Goal: Task Accomplishment & Management: Use online tool/utility

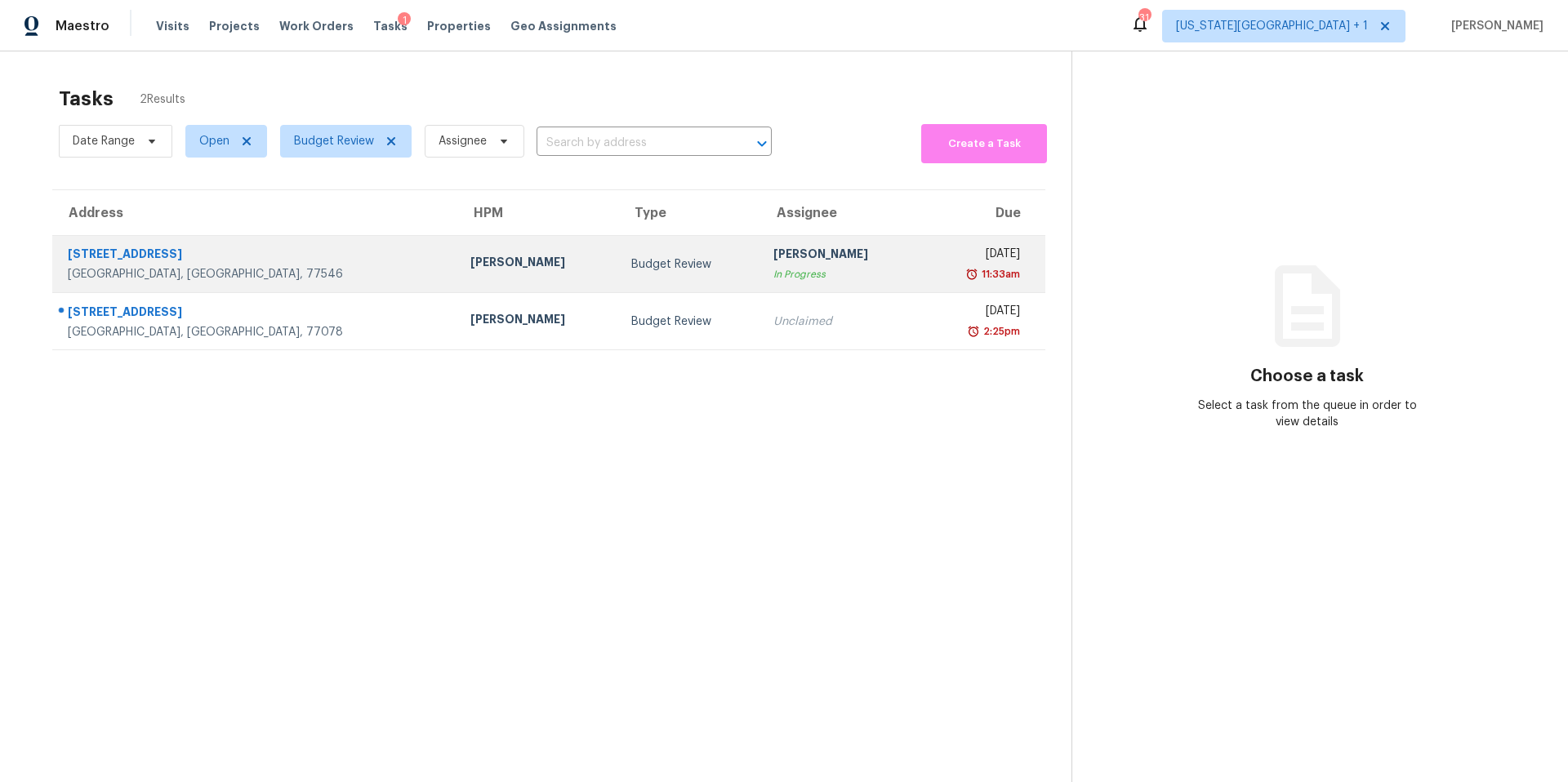
click at [470, 271] on div "[PERSON_NAME]" at bounding box center [537, 264] width 134 height 20
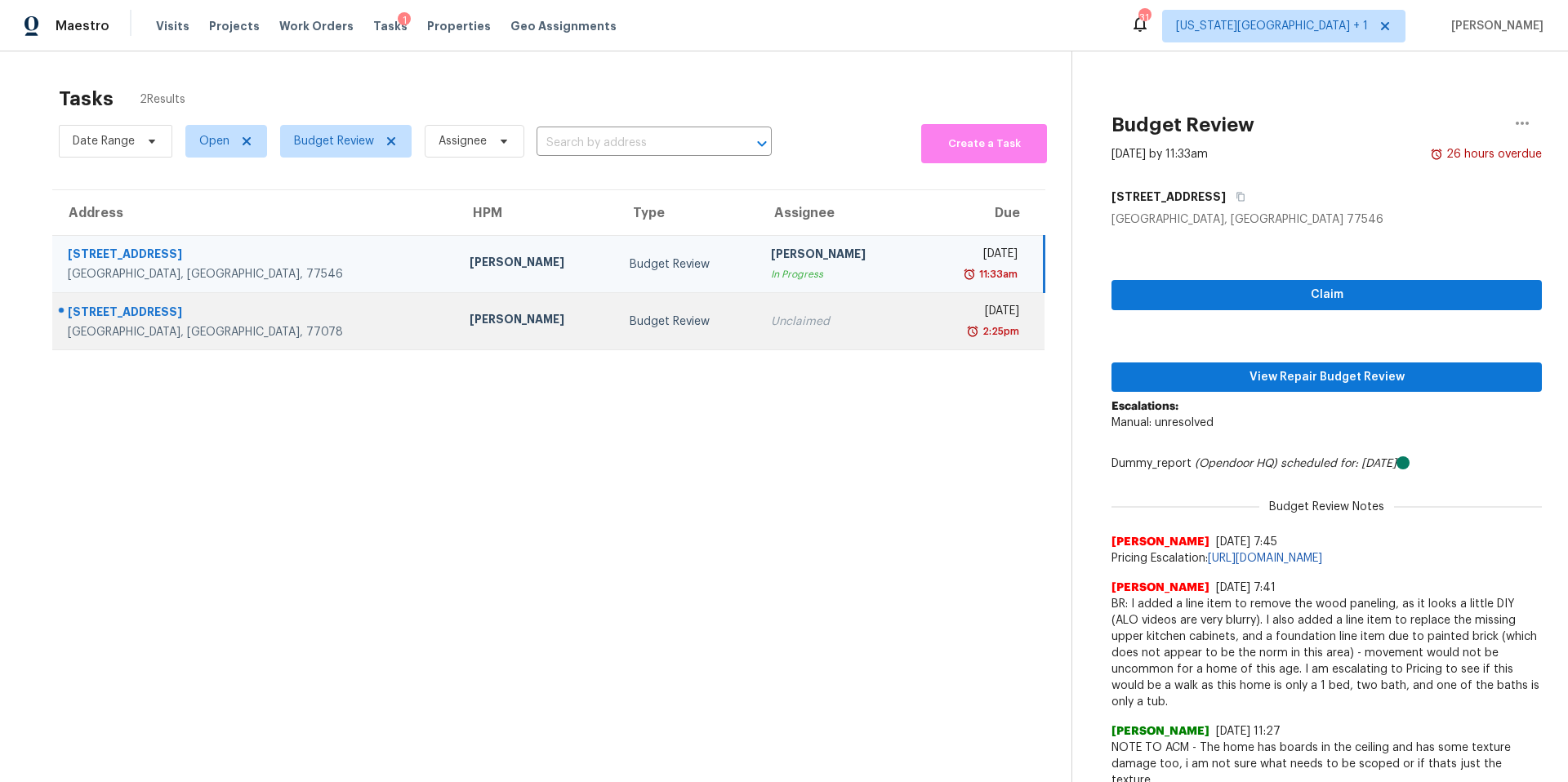
click at [469, 330] on div "Andy Taylor" at bounding box center [536, 321] width 134 height 20
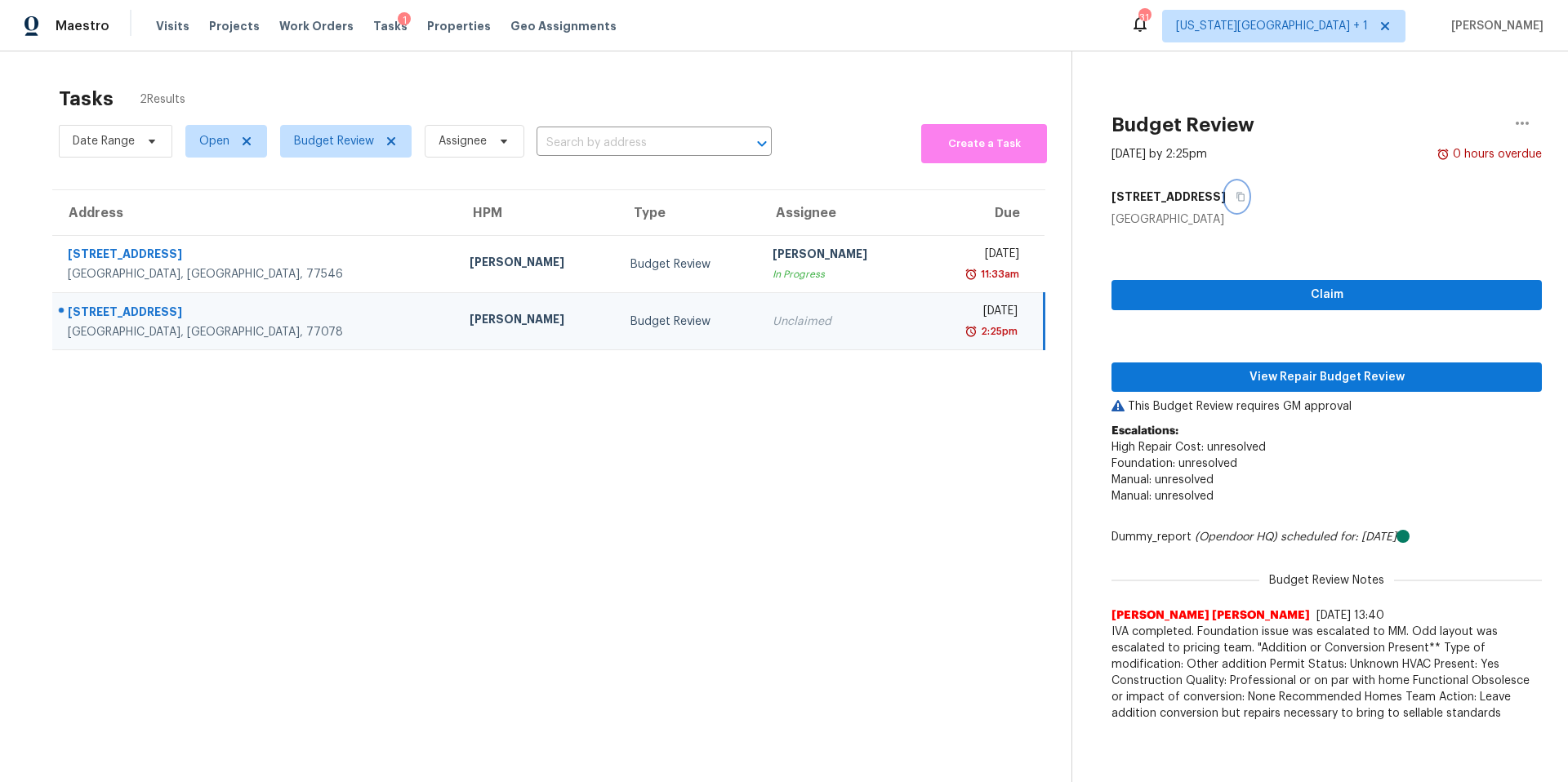
click at [1236, 196] on icon "button" at bounding box center [1240, 196] width 10 height 10
click at [1183, 374] on span "View Repair Budget Review" at bounding box center [1326, 377] width 404 height 20
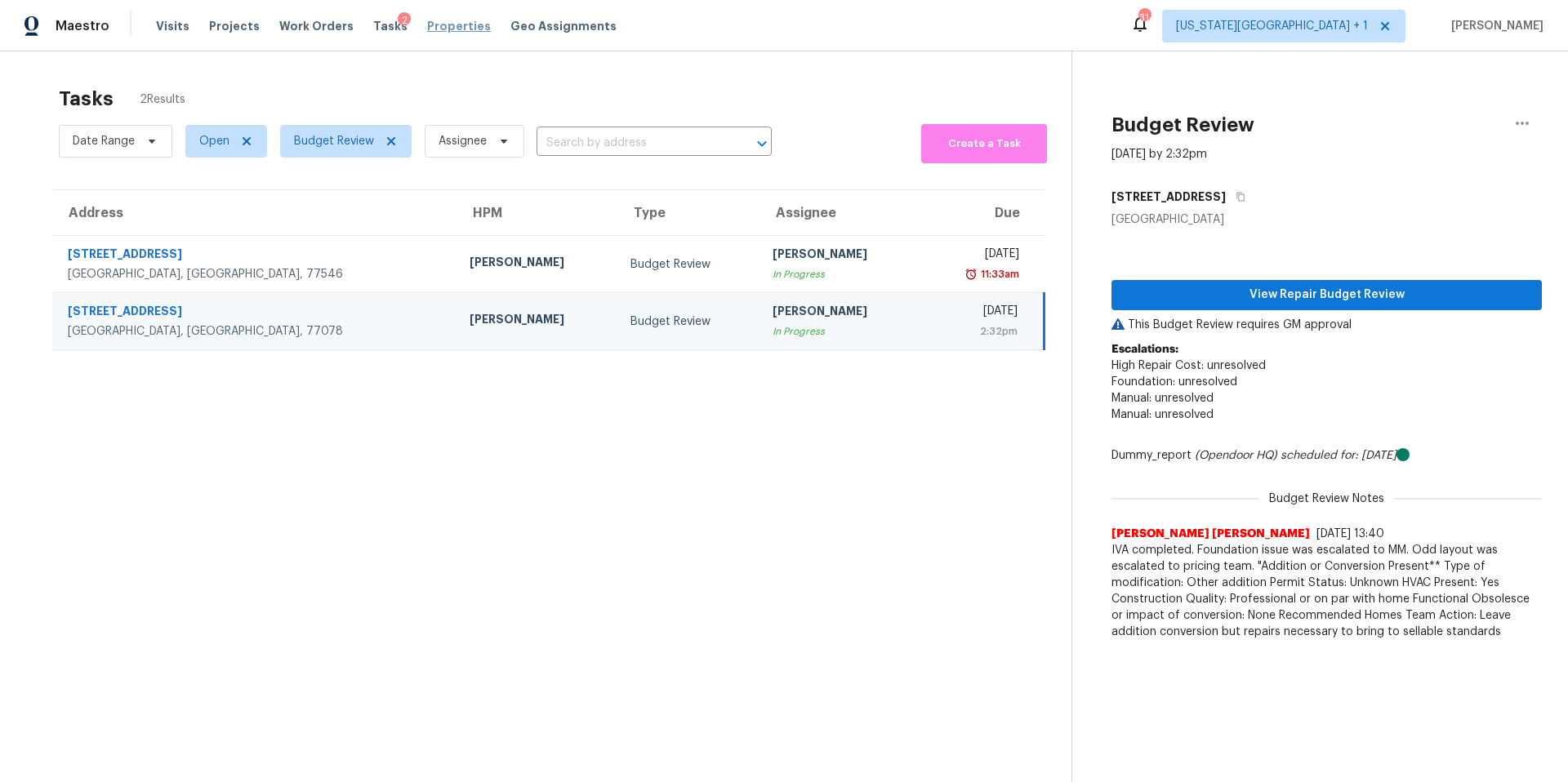
click at [450, 28] on span "Properties" at bounding box center [459, 26] width 64 height 16
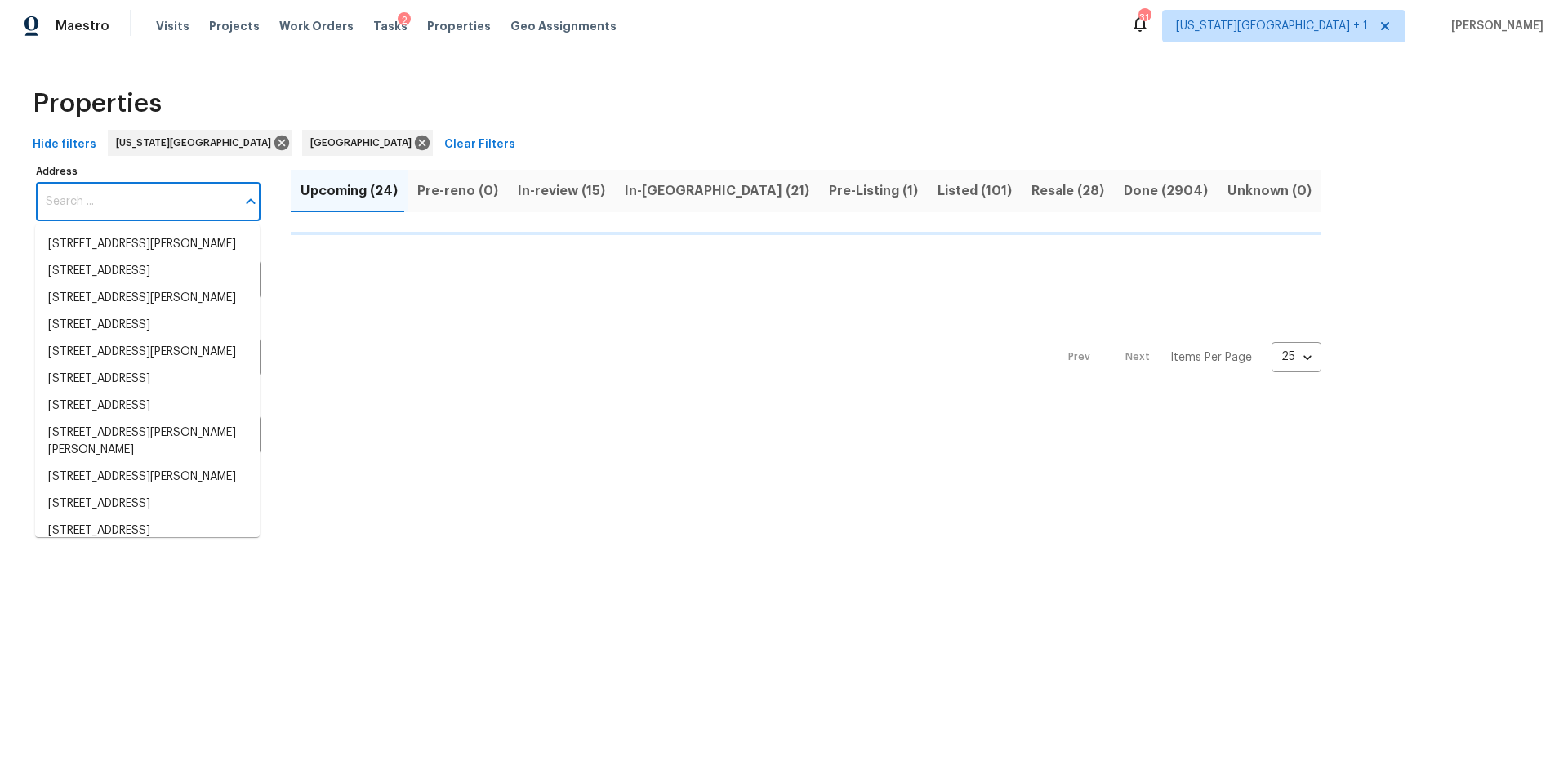
type input "8"
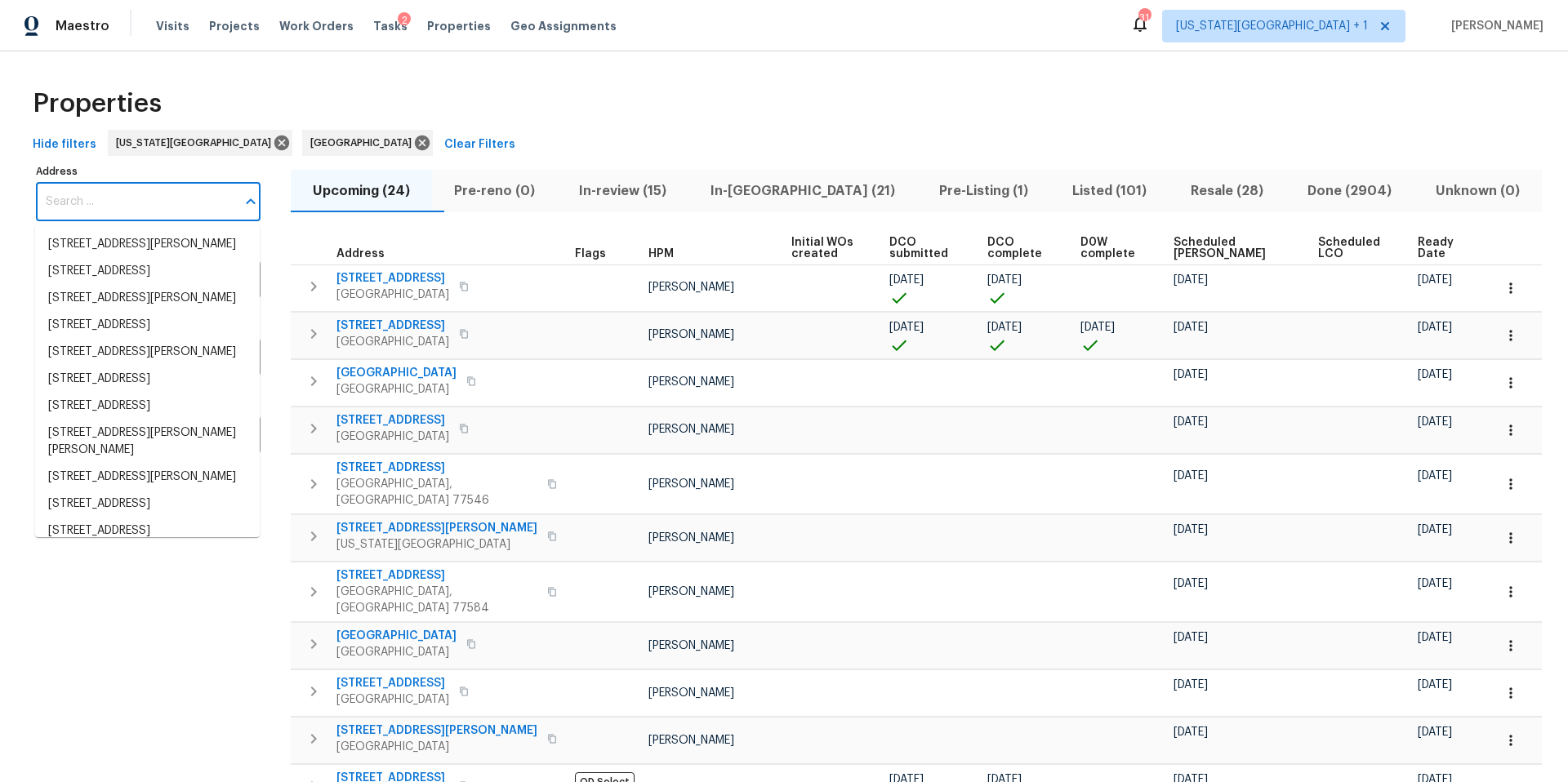
click at [107, 193] on input "Address" at bounding box center [136, 202] width 200 height 38
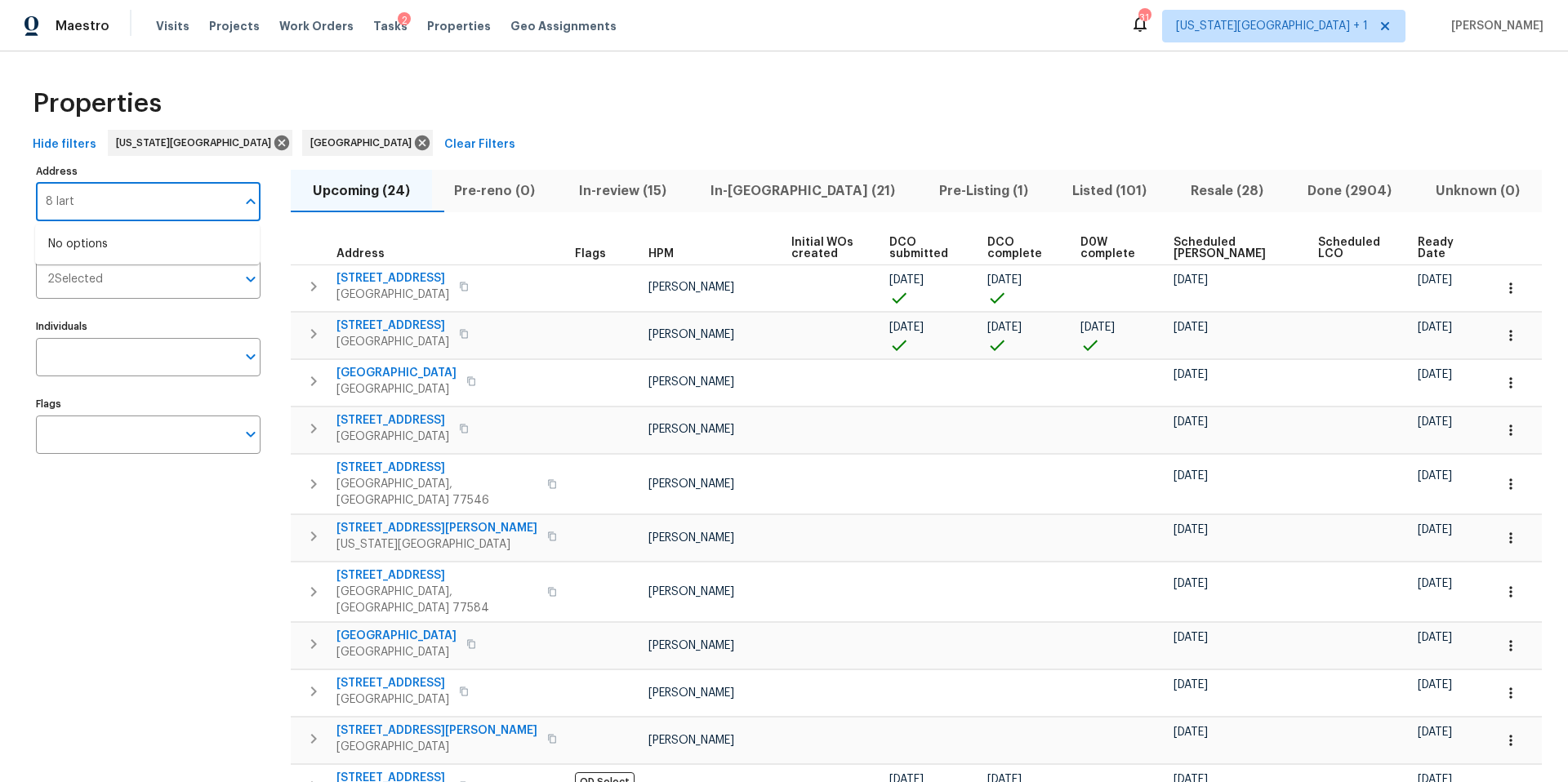
type input "8 lart"
click at [930, 192] on span "Pre-Listing (1)" at bounding box center [983, 191] width 113 height 23
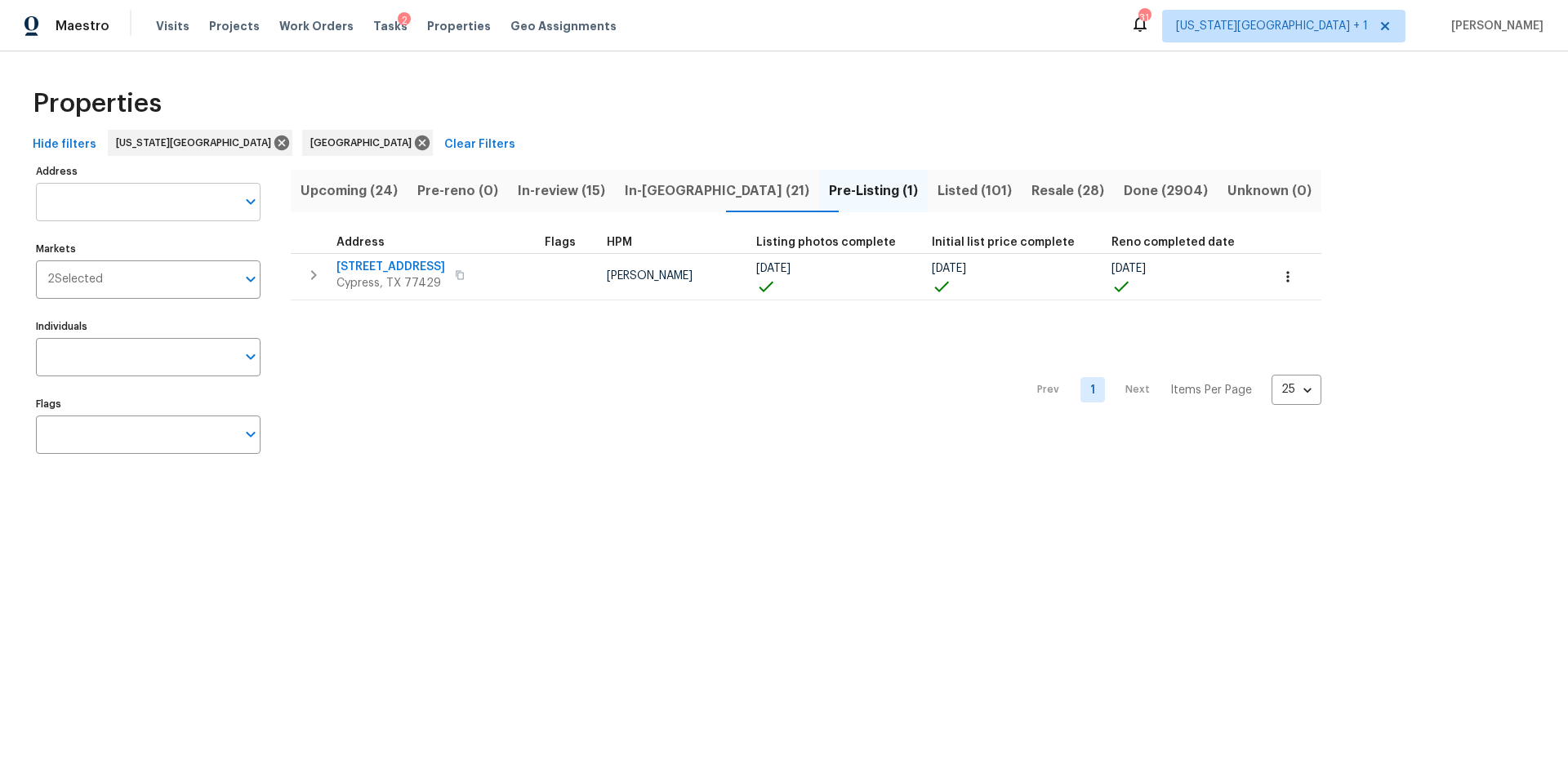
click at [115, 211] on input "Address" at bounding box center [136, 202] width 200 height 38
type input "8 lart"
click at [99, 200] on input "Address" at bounding box center [136, 202] width 200 height 38
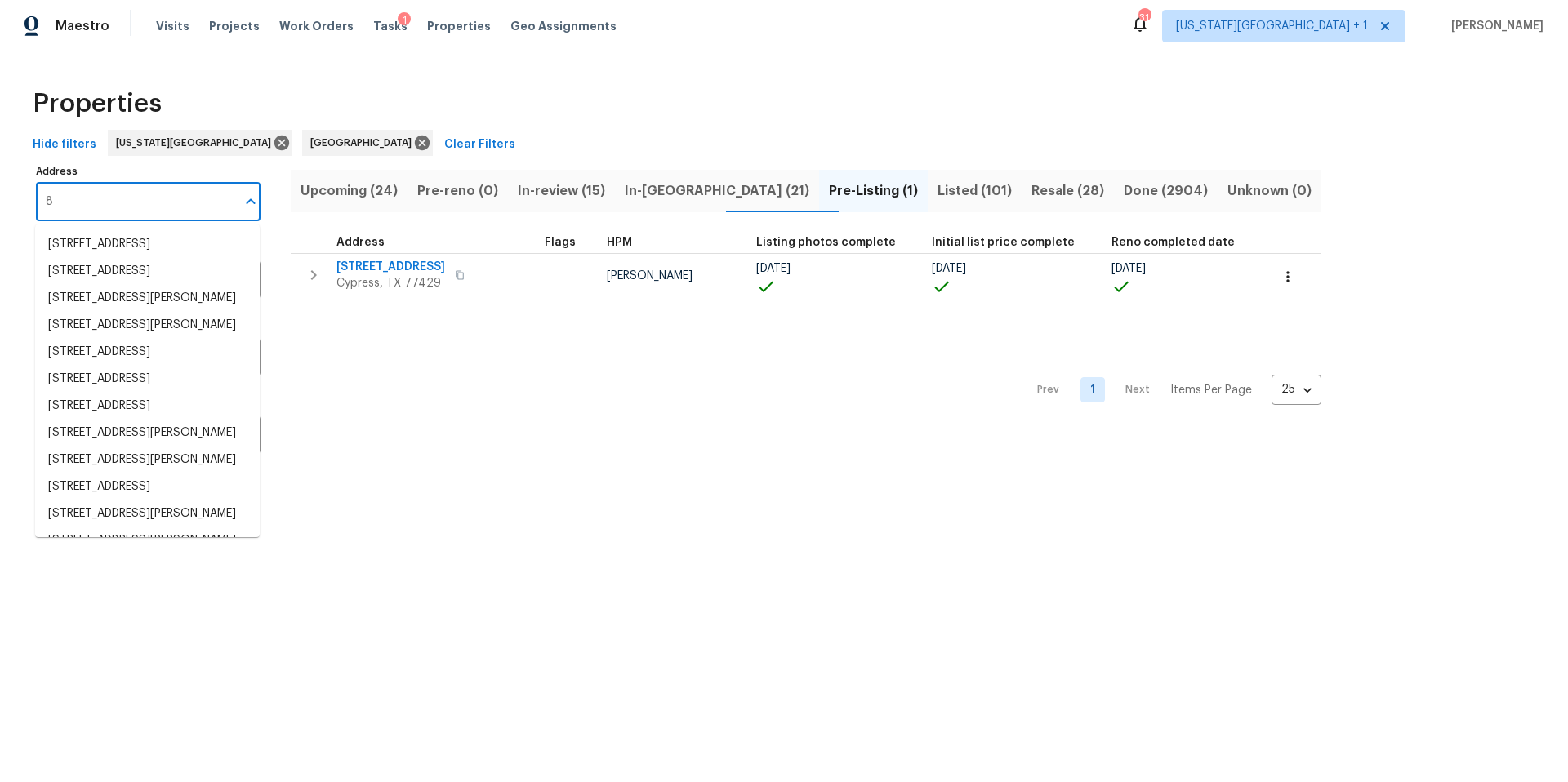
type input "8"
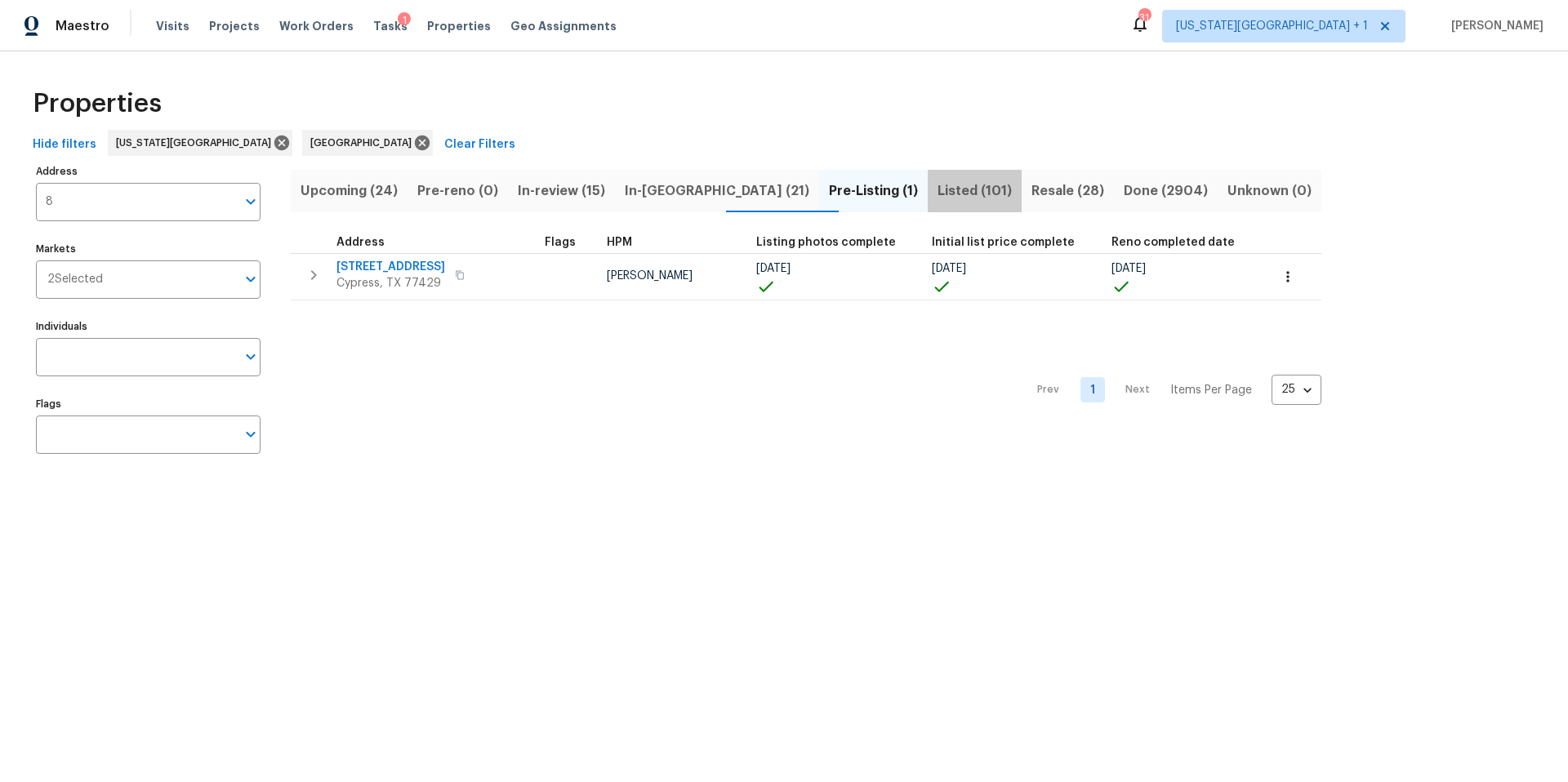
click at [937, 191] on span "Listed (101)" at bounding box center [975, 191] width 74 height 23
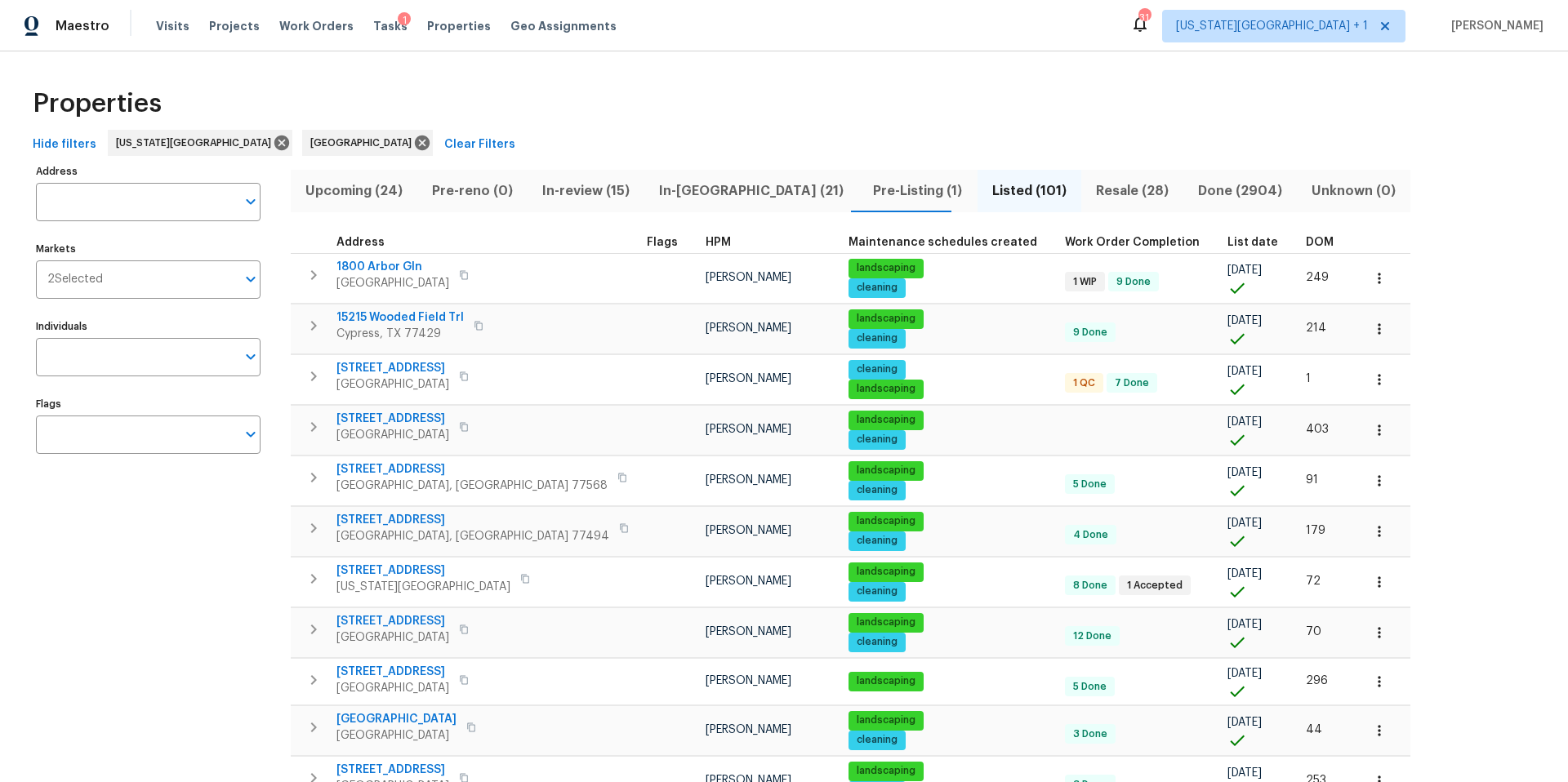
click at [1306, 241] on span "DOM" at bounding box center [1319, 242] width 28 height 12
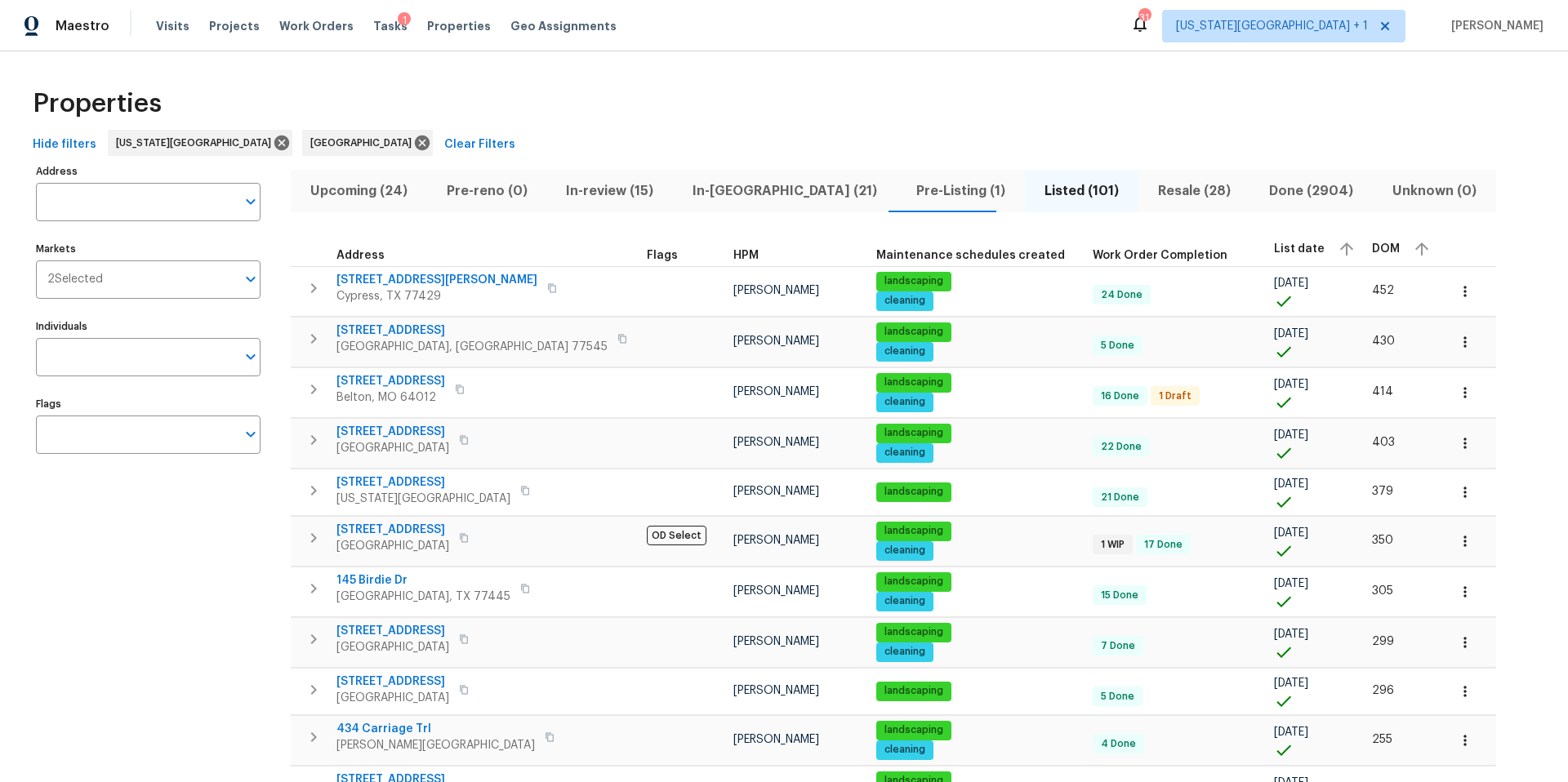
click at [1372, 241] on div "DOM" at bounding box center [1403, 249] width 62 height 24
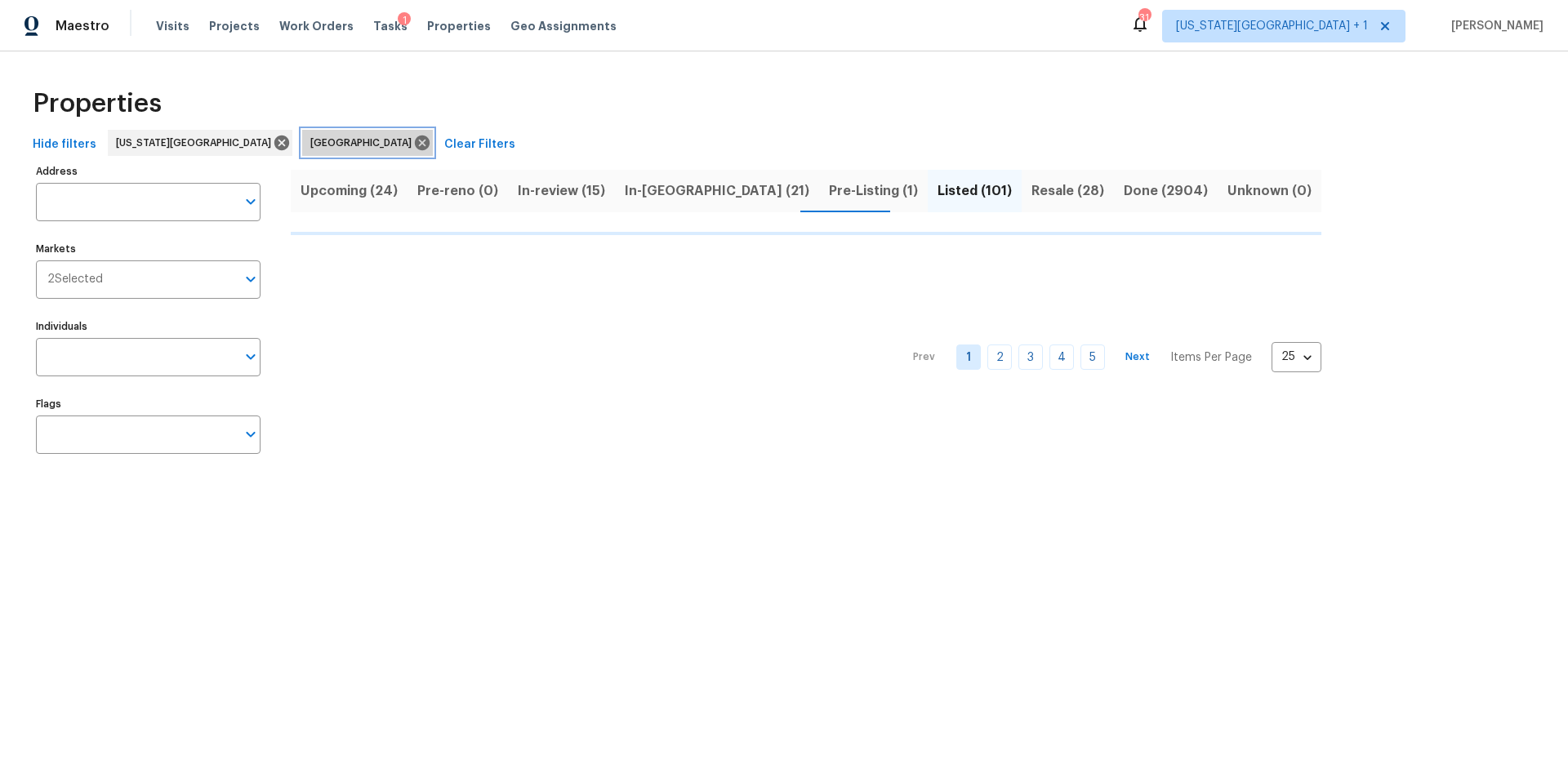
click at [415, 140] on icon at bounding box center [422, 142] width 15 height 15
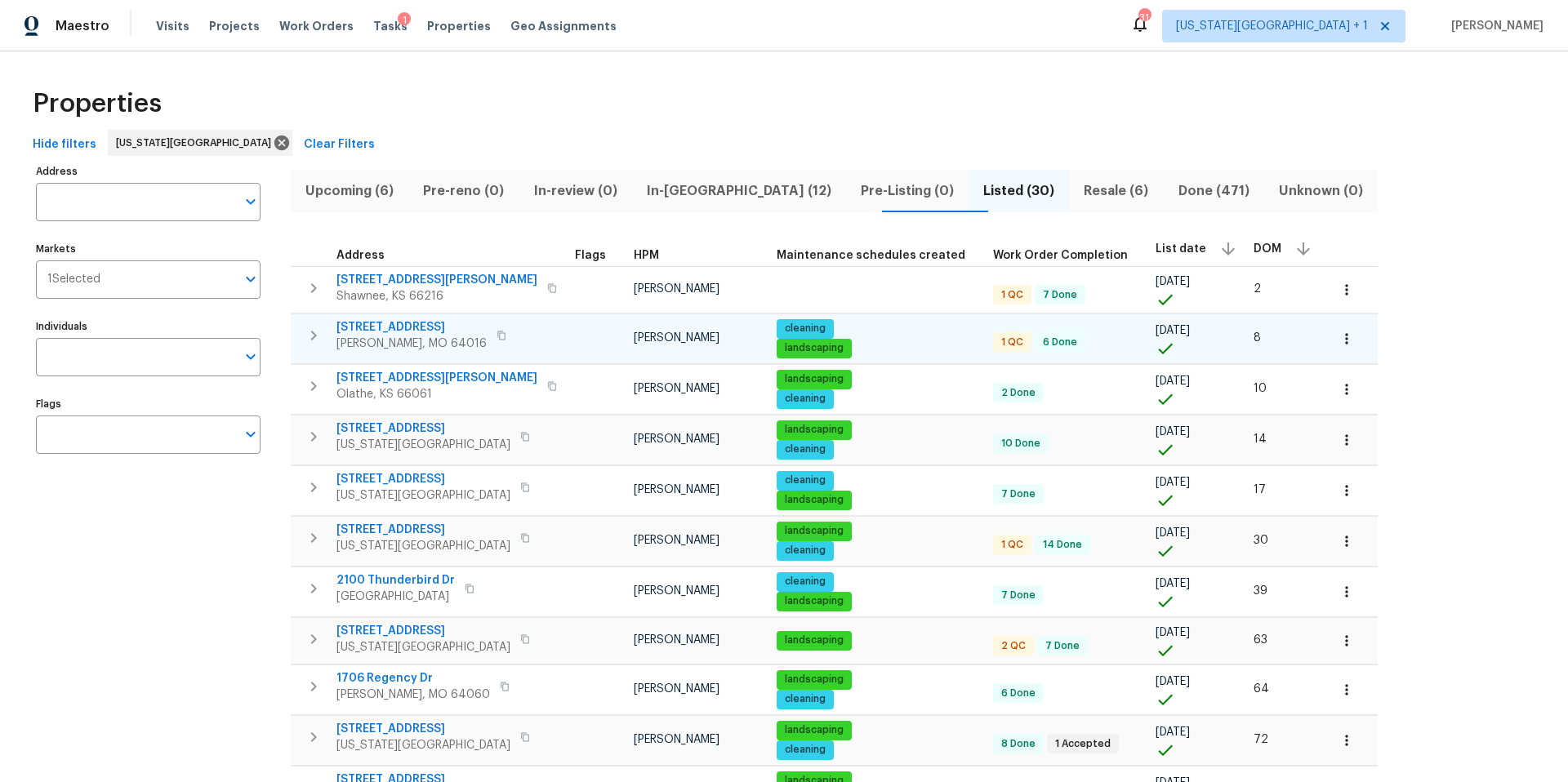
click at [360, 330] on span "8 Bart St" at bounding box center [412, 327] width 151 height 16
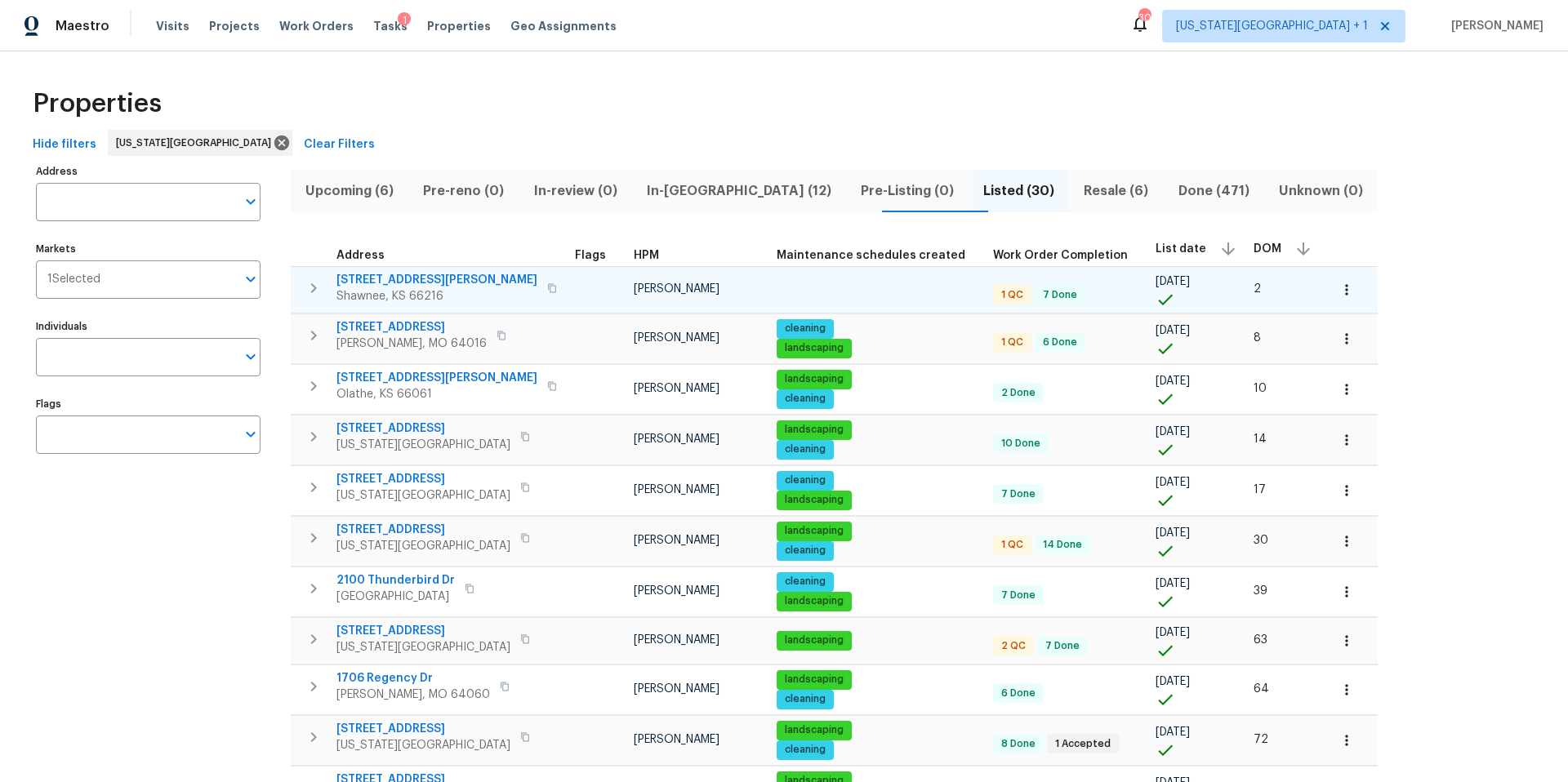
click at [391, 282] on span "4940 Alden Rd" at bounding box center [436, 280] width 201 height 16
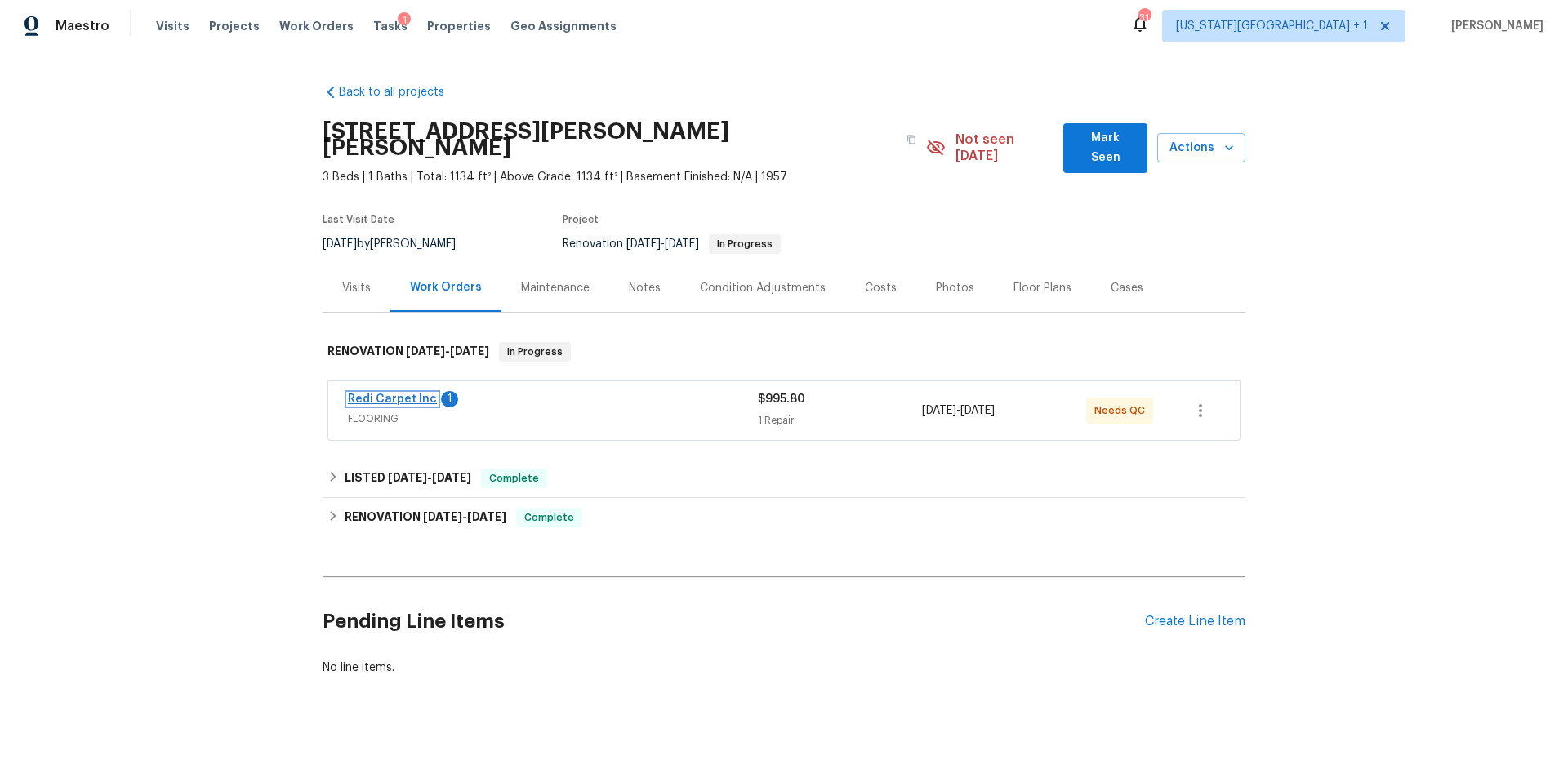
click at [371, 394] on link "Redi Carpet Inc" at bounding box center [392, 399] width 89 height 12
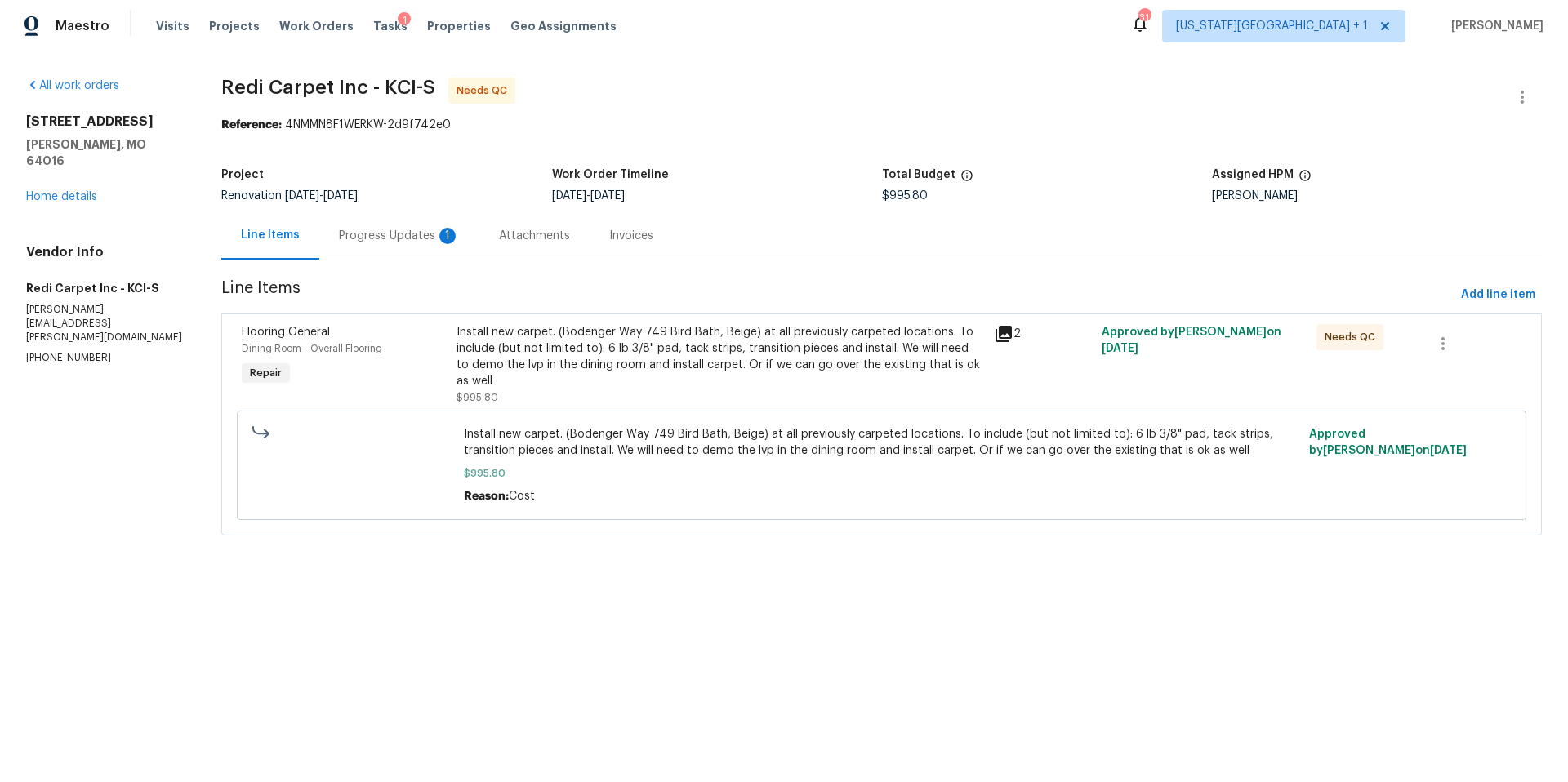
click at [416, 238] on div "Progress Updates 1" at bounding box center [398, 236] width 121 height 16
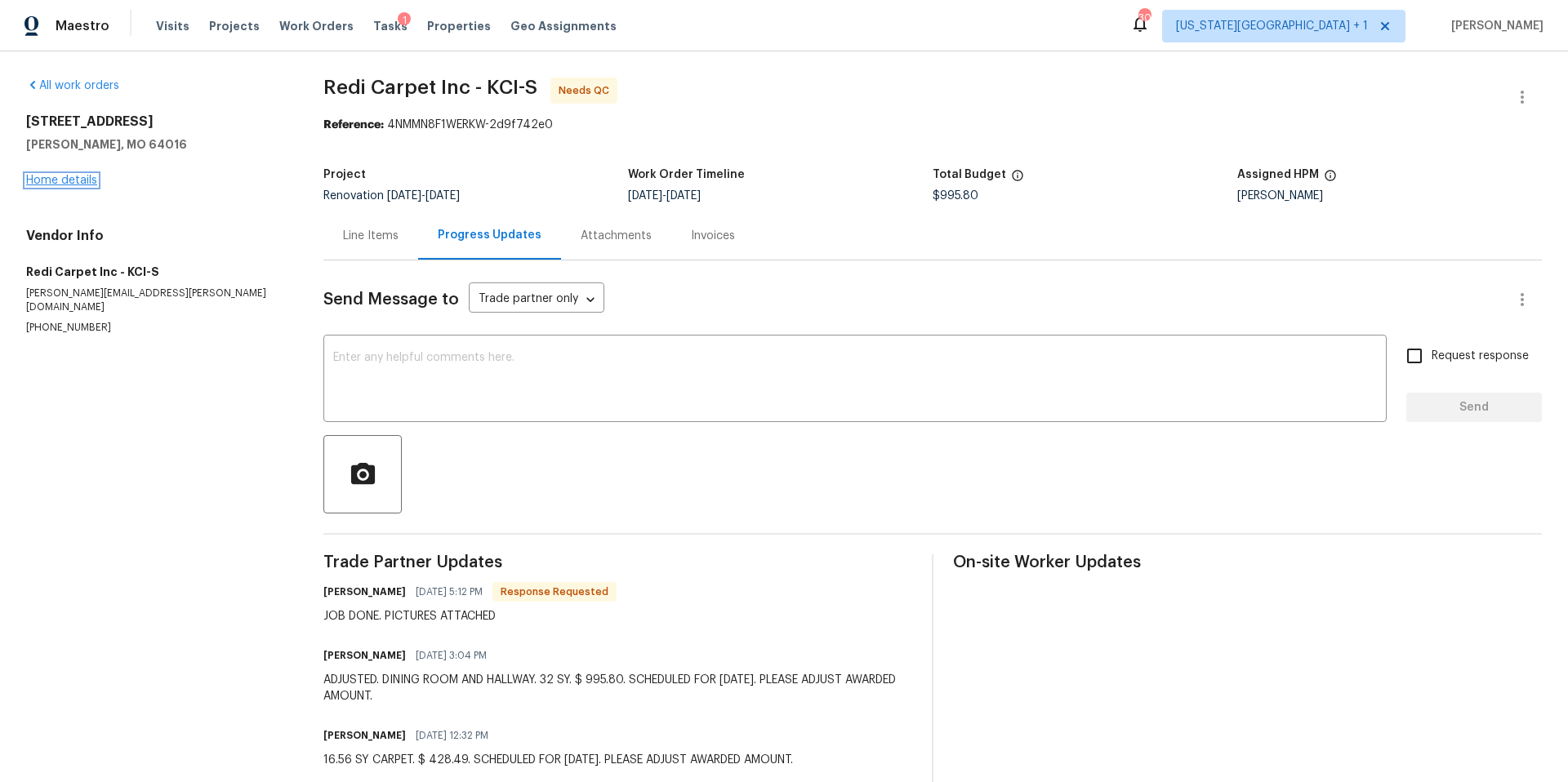
click at [74, 185] on link "Home details" at bounding box center [62, 181] width 71 height 12
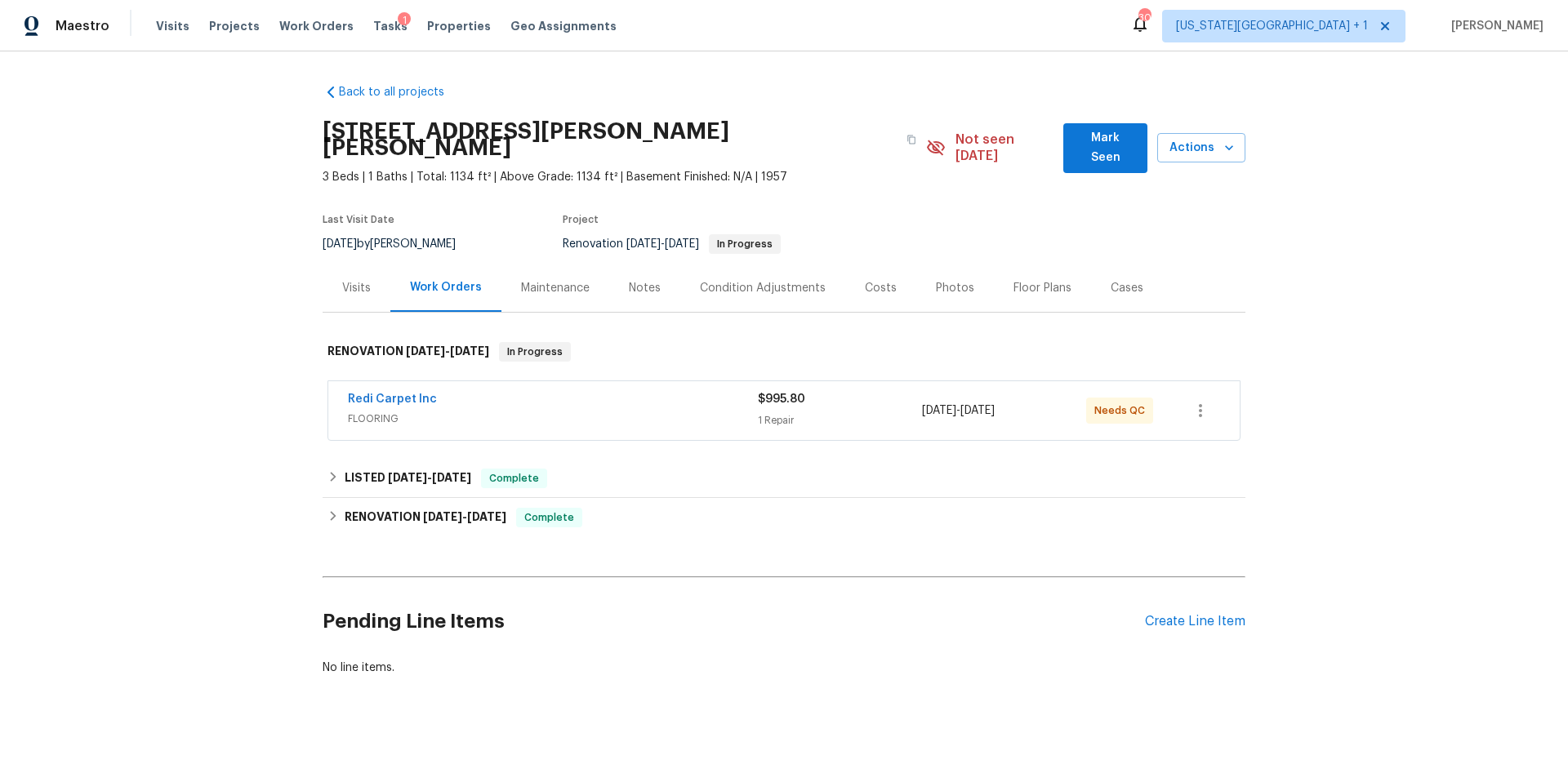
click at [649, 412] on div "Redi Carpet Inc FLOORING" at bounding box center [553, 410] width 410 height 39
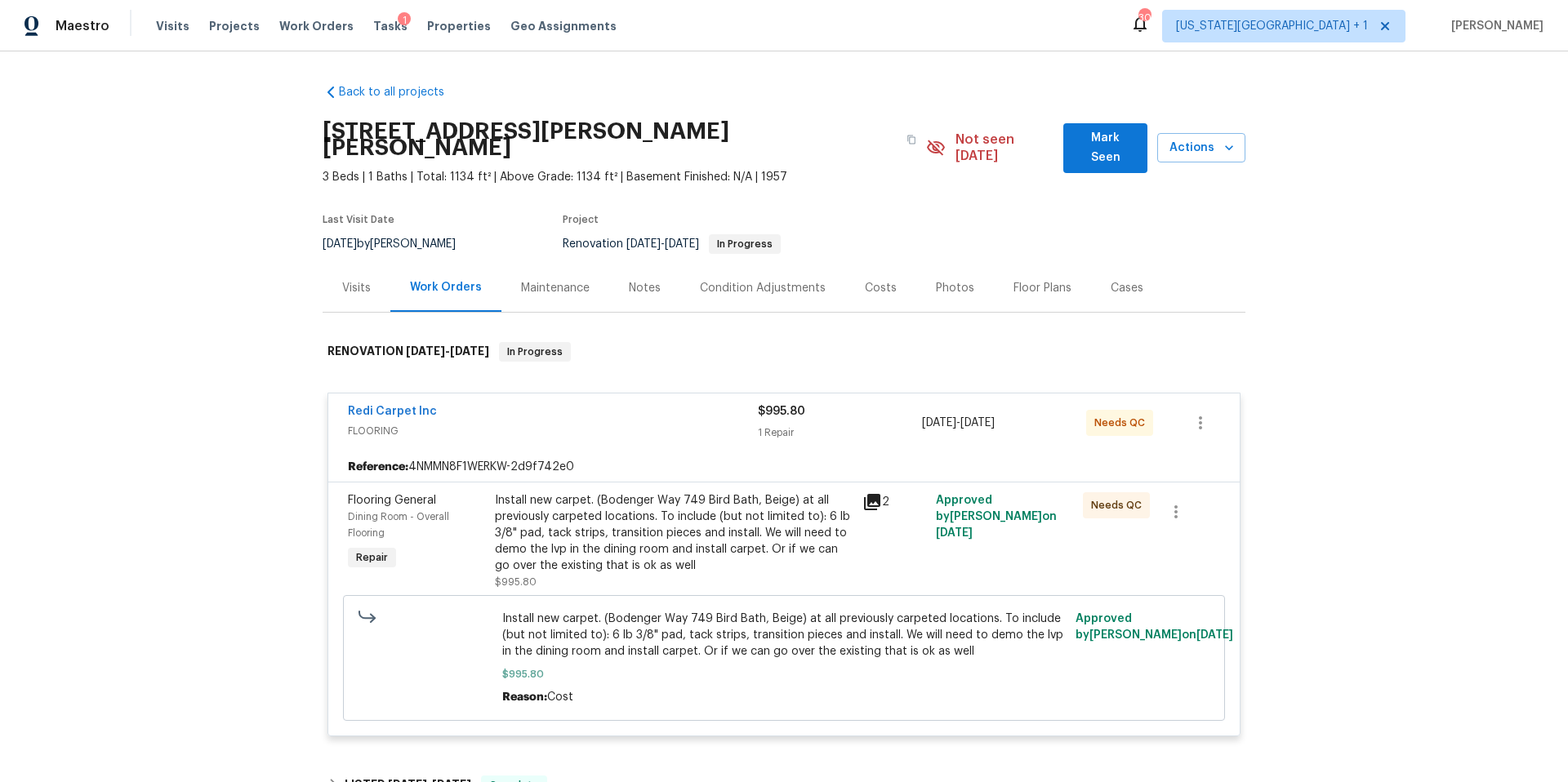
click at [622, 527] on div "Install new carpet. (Bodenger Way 749 Bird Bath, Beige) at all previously carpe…" at bounding box center [673, 533] width 358 height 82
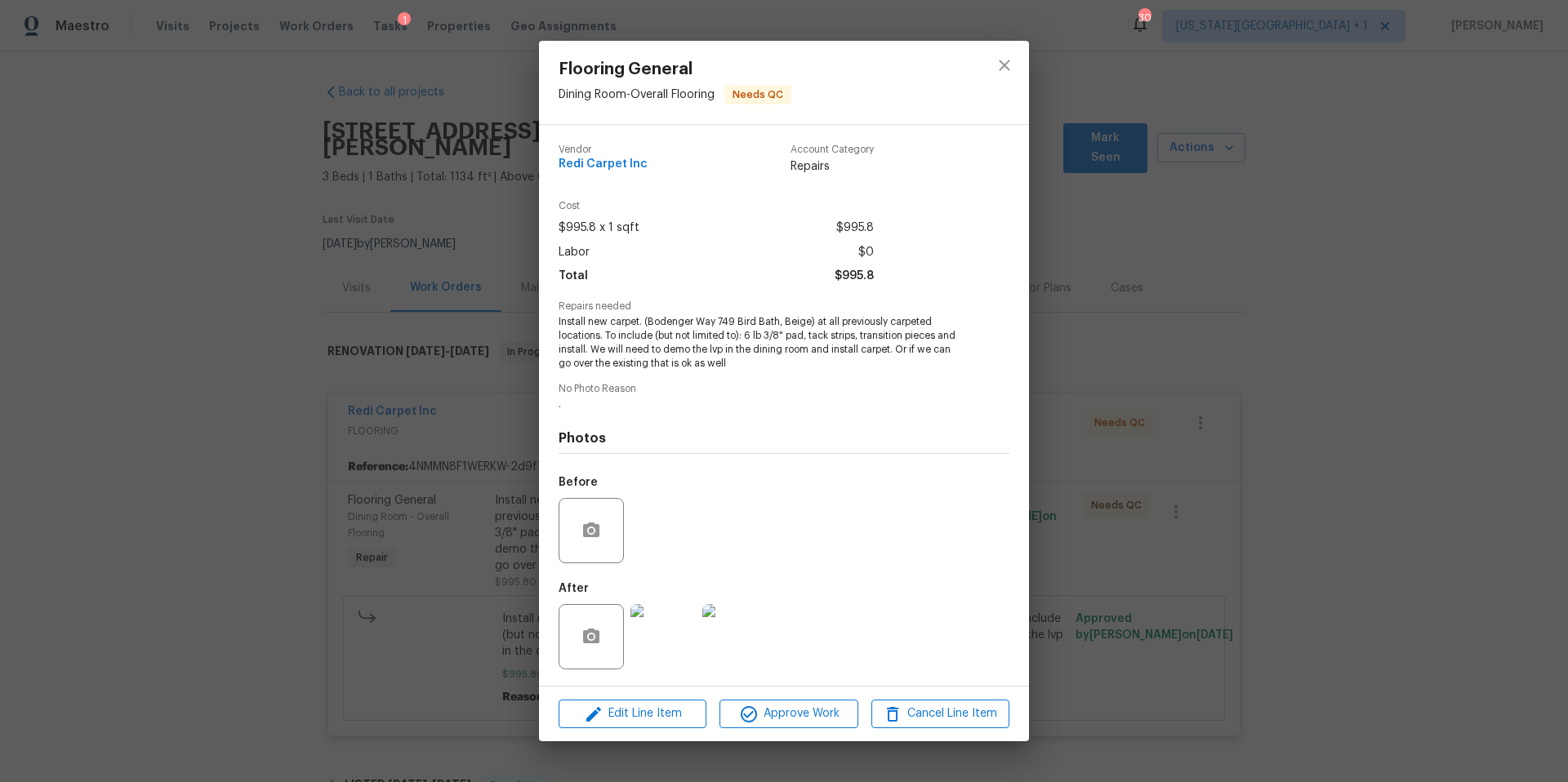
click at [660, 624] on img at bounding box center [663, 637] width 65 height 65
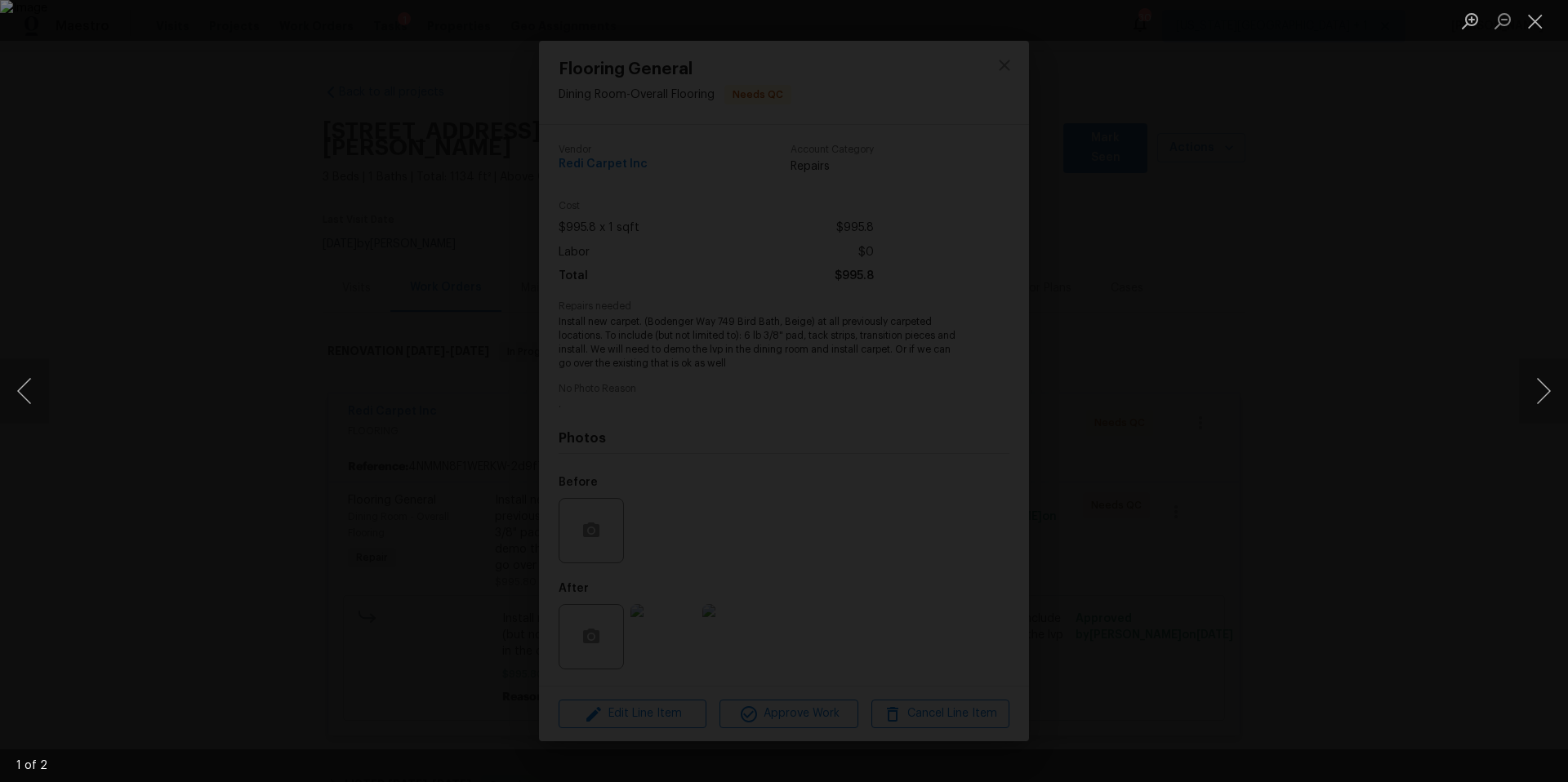
click at [1287, 423] on div "Lightbox" at bounding box center [784, 391] width 1568 height 782
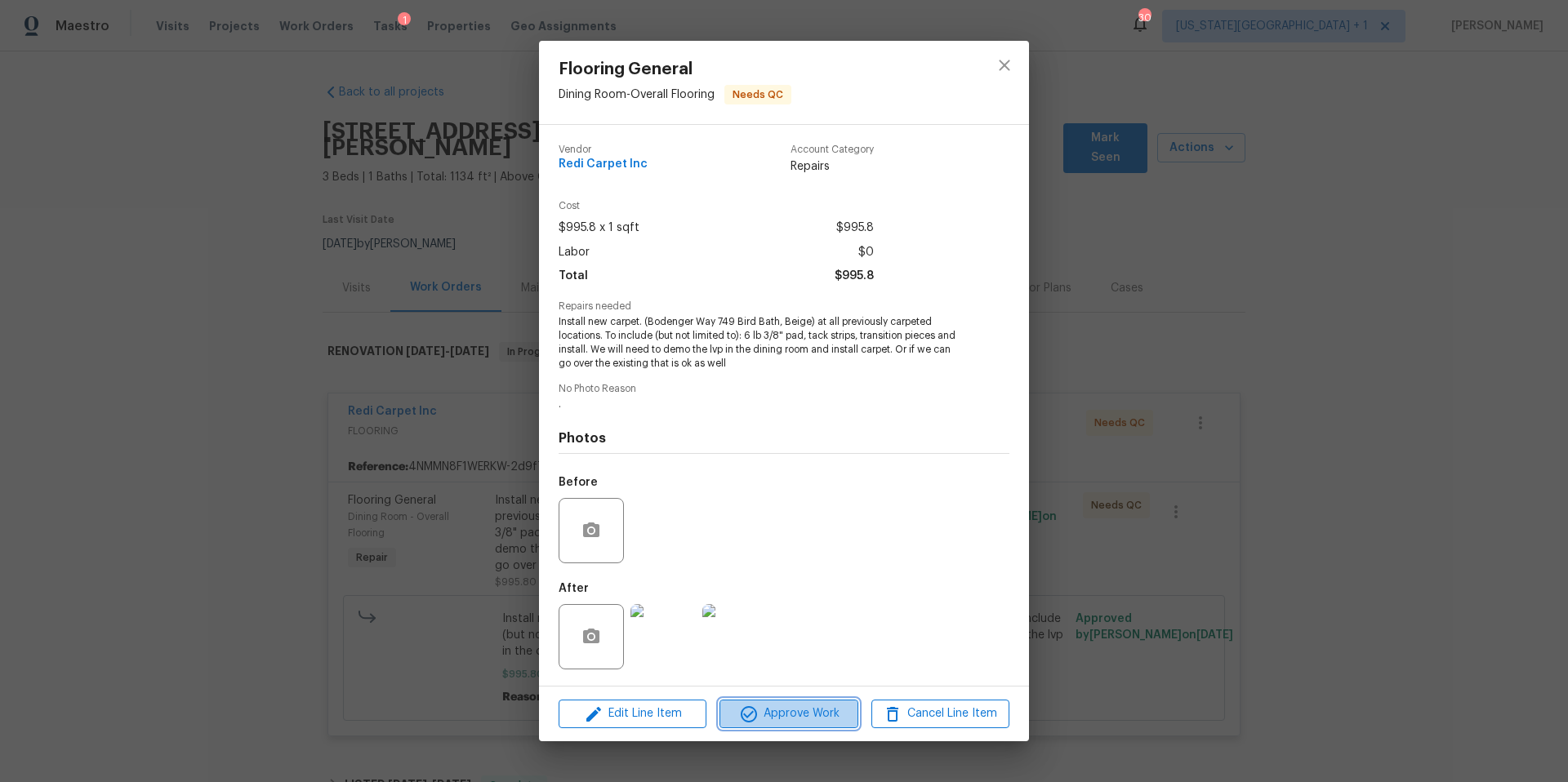
click at [812, 717] on span "Approve Work" at bounding box center [788, 714] width 128 height 20
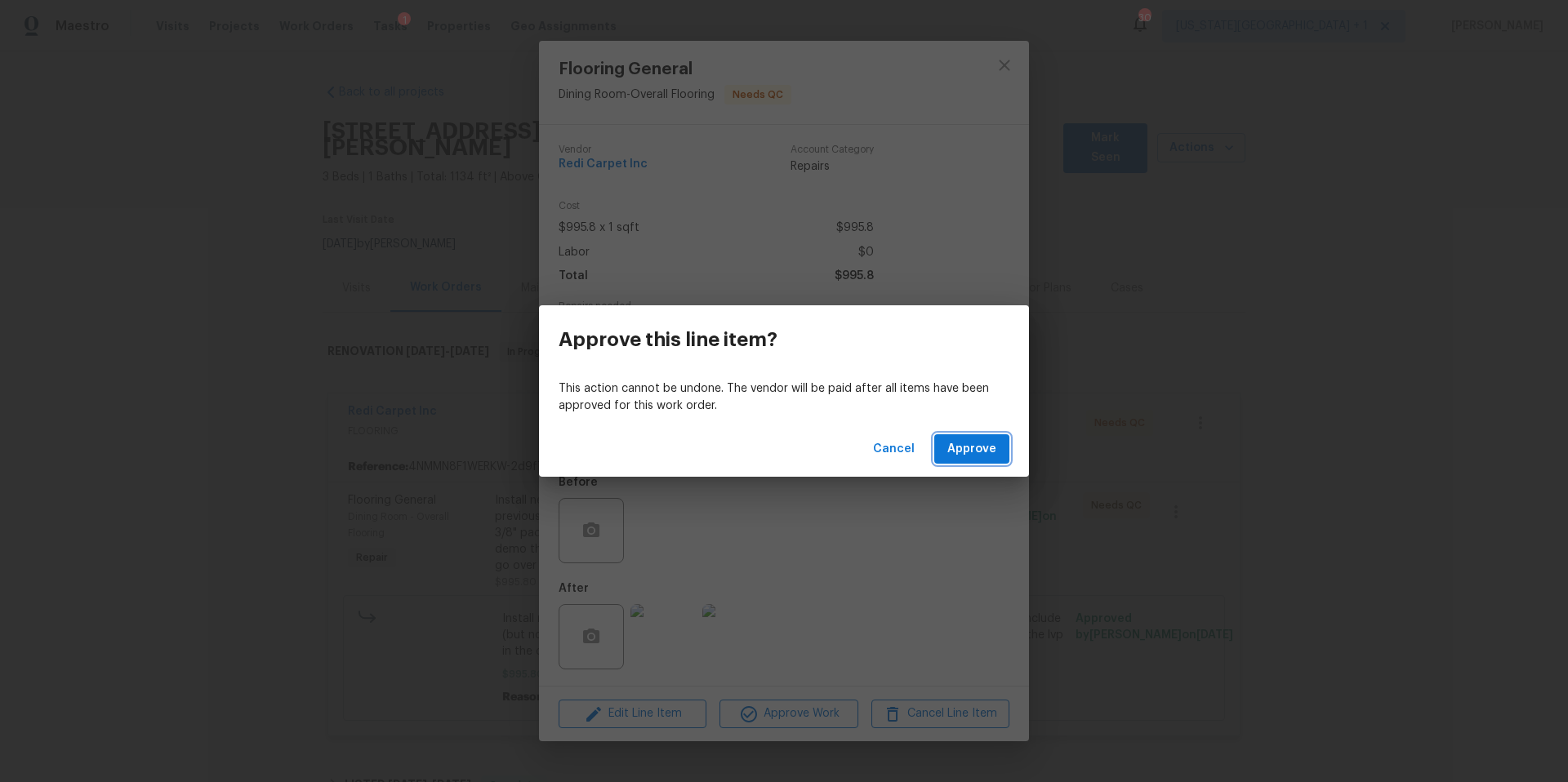
click at [984, 450] on span "Approve" at bounding box center [972, 449] width 49 height 20
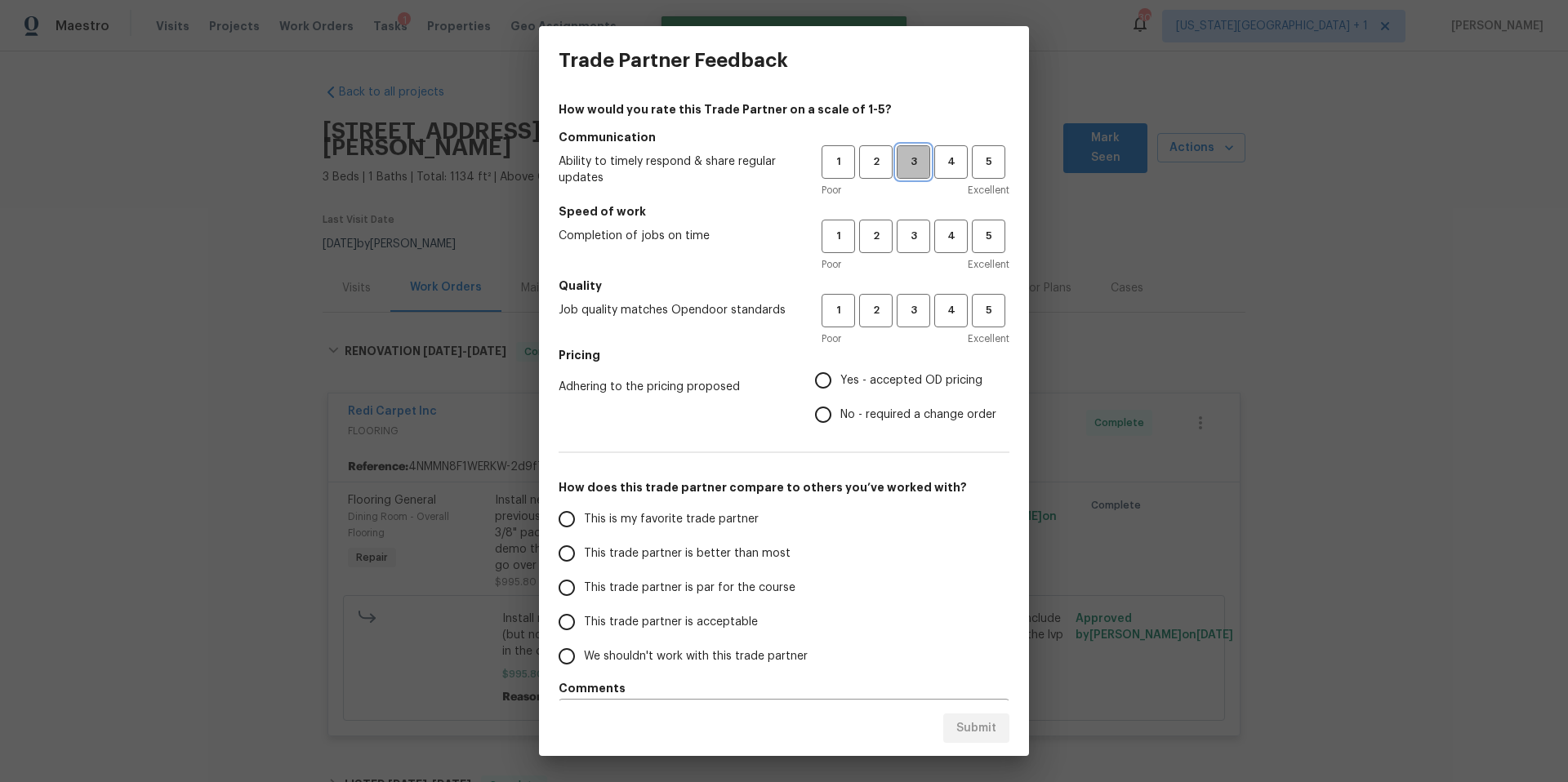
click at [909, 165] on span "3" at bounding box center [913, 161] width 30 height 19
click at [913, 231] on span "3" at bounding box center [913, 236] width 30 height 19
click at [915, 299] on button "3" at bounding box center [913, 310] width 34 height 34
click at [883, 394] on label "Yes - accepted OD pricing" at bounding box center [901, 380] width 191 height 34
click at [840, 394] on input "Yes - accepted OD pricing" at bounding box center [823, 380] width 34 height 34
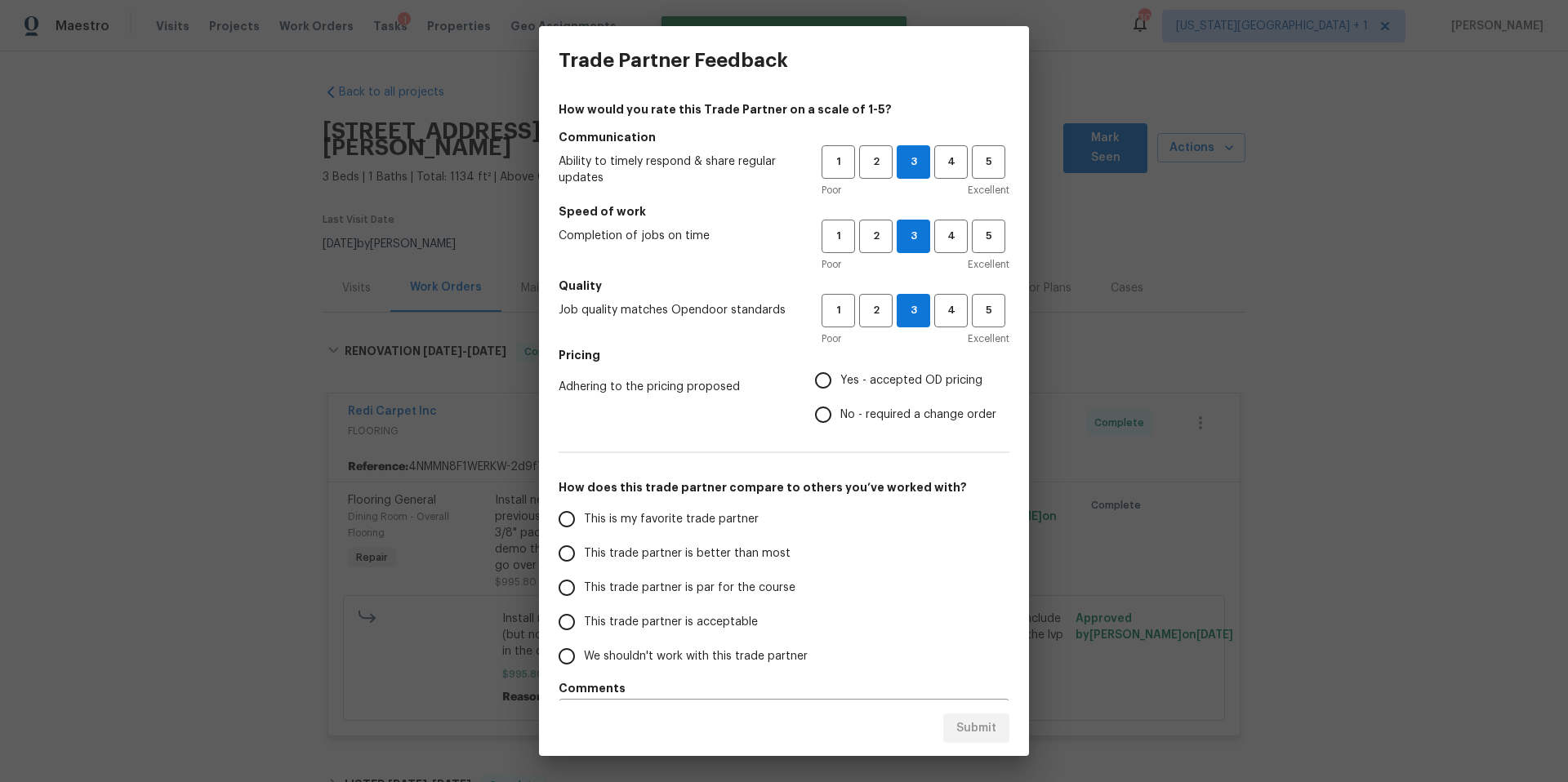
radio input "true"
click at [689, 587] on span "This trade partner is par for the course" at bounding box center [689, 588] width 211 height 17
click at [583, 587] on input "This trade partner is par for the course" at bounding box center [567, 588] width 34 height 34
click at [965, 722] on span "Submit" at bounding box center [976, 728] width 40 height 20
radio input "true"
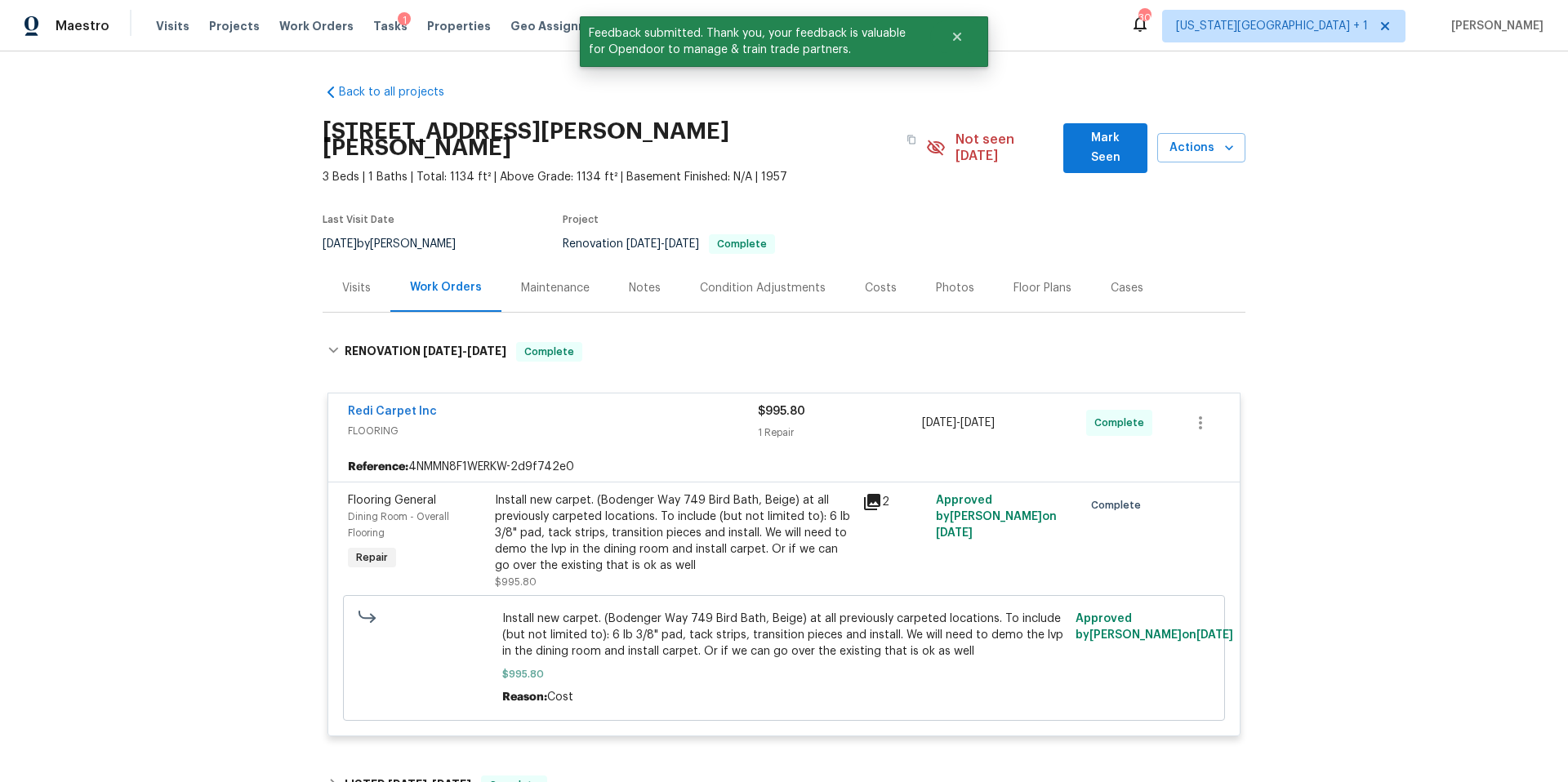
click at [358, 280] on div "Visits" at bounding box center [356, 288] width 28 height 16
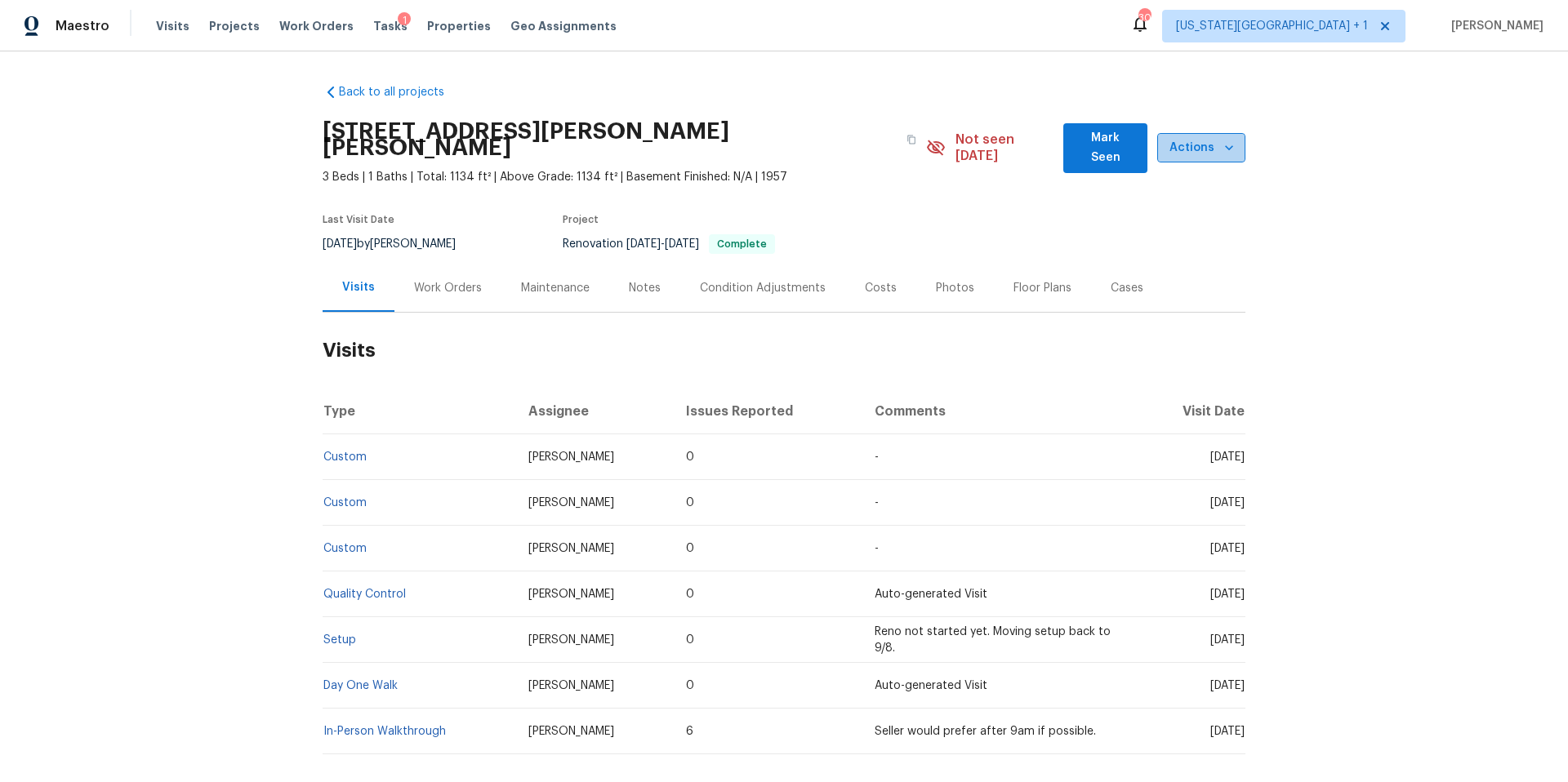
click at [1194, 138] on span "Actions" at bounding box center [1201, 148] width 62 height 20
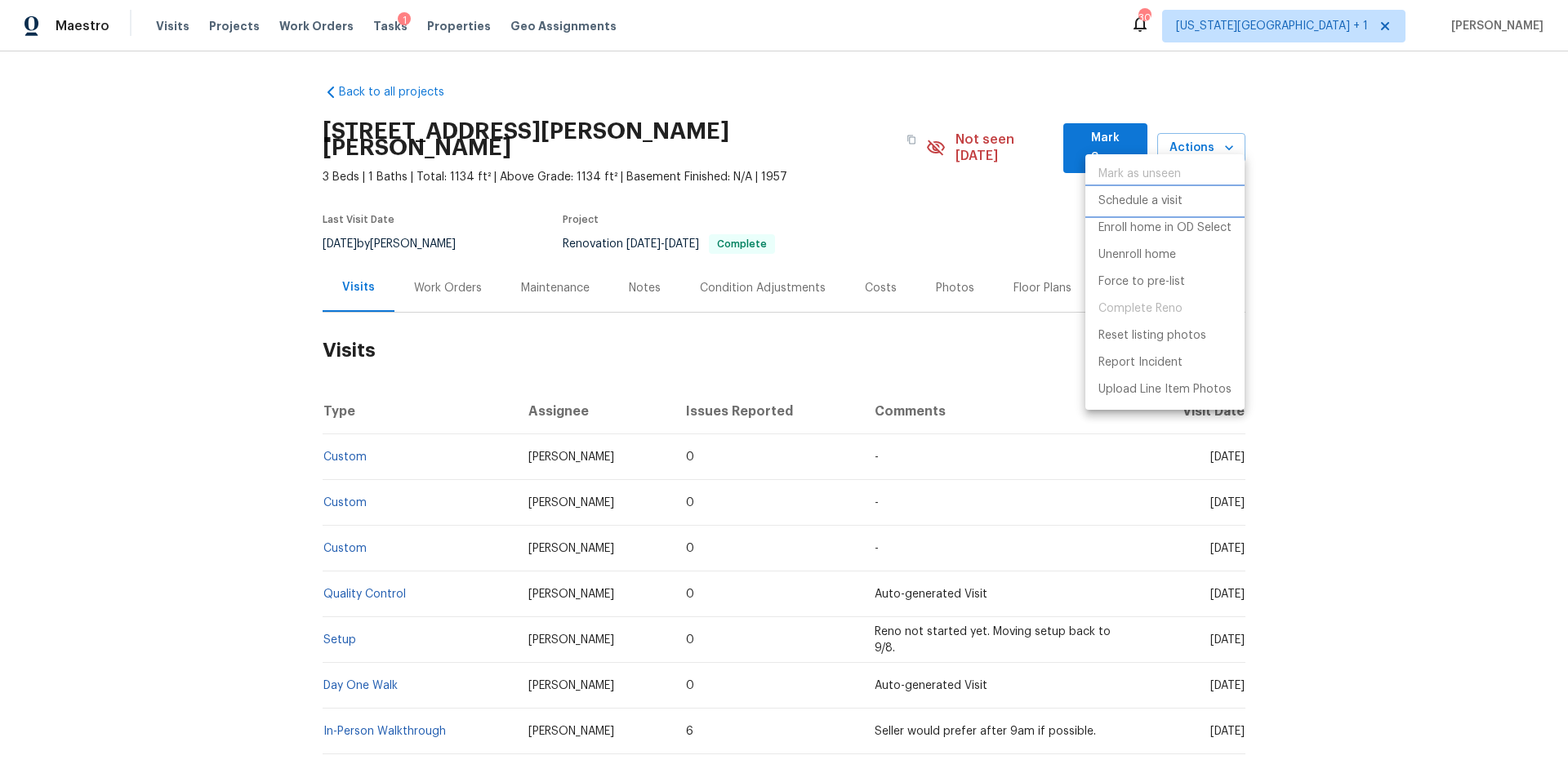
click at [1146, 200] on p "Schedule a visit" at bounding box center [1140, 200] width 84 height 17
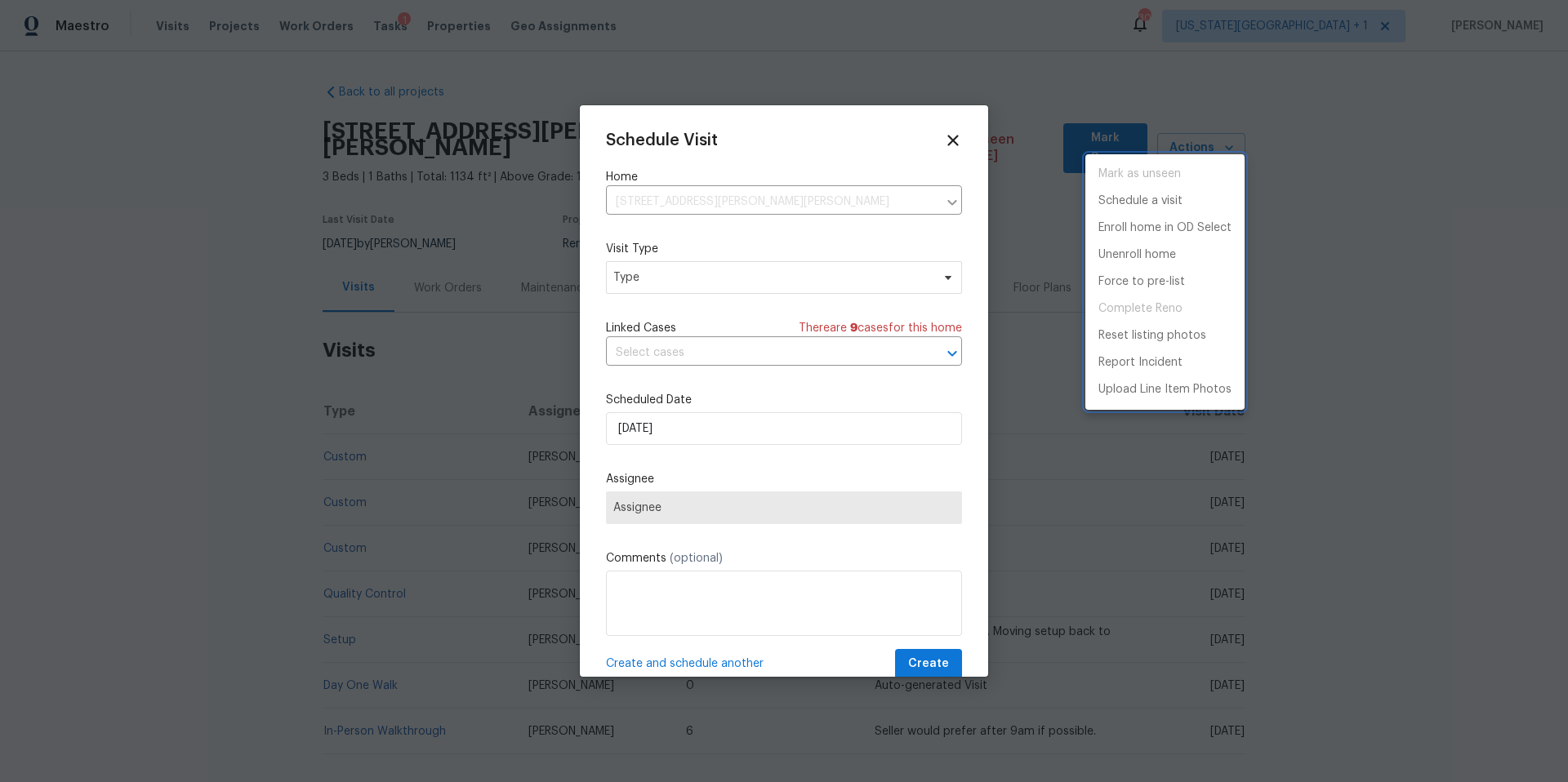
click at [706, 284] on div at bounding box center [784, 391] width 1568 height 782
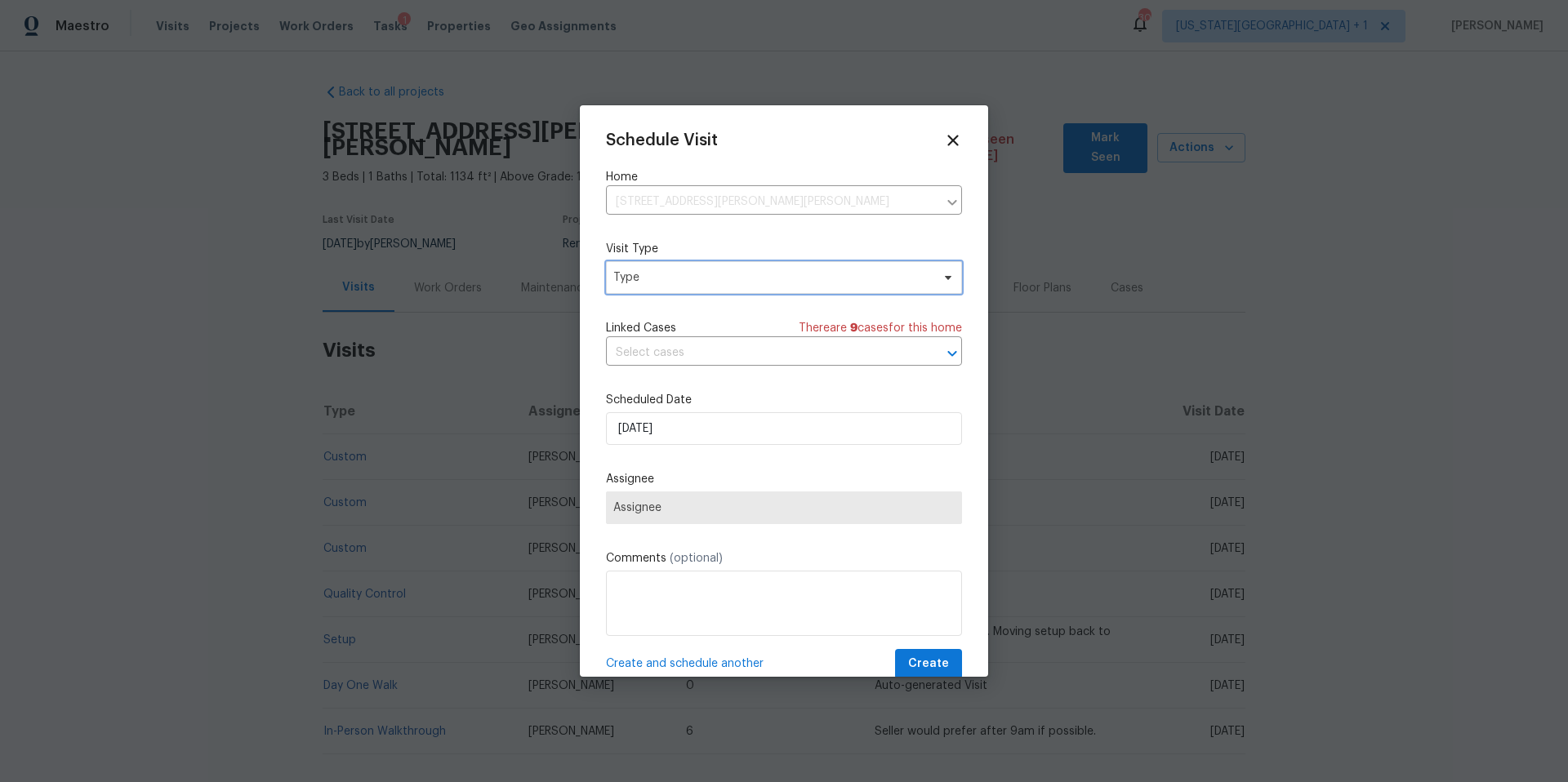
click at [704, 282] on span "Type" at bounding box center [772, 278] width 318 height 16
type input "new"
click at [653, 347] on div "New Listing Audit" at bounding box center [662, 355] width 93 height 16
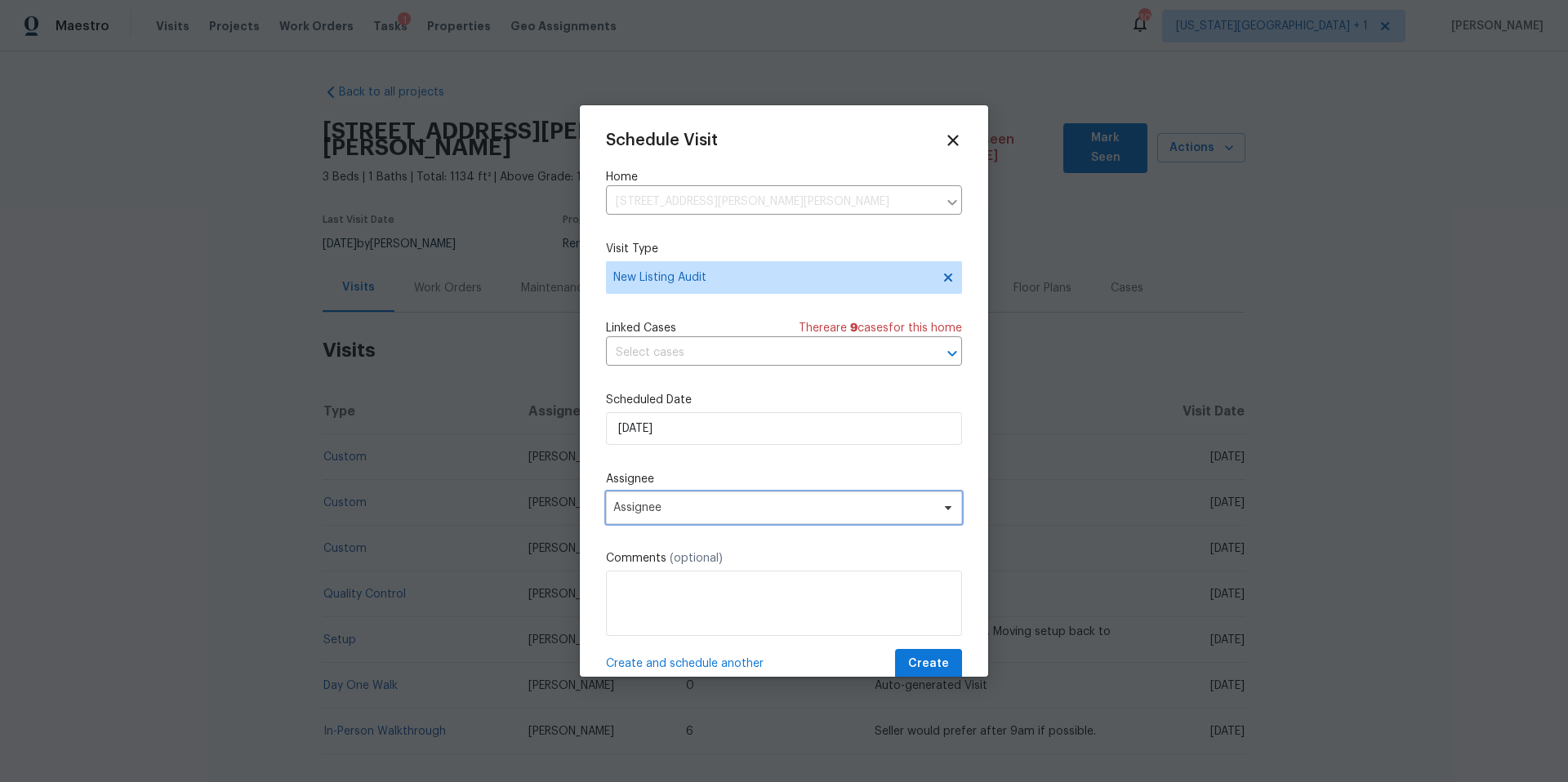
click at [690, 514] on span "Assignee" at bounding box center [773, 508] width 320 height 13
type input "lui"
click at [651, 621] on textarea at bounding box center [784, 603] width 356 height 65
click at [679, 505] on span "Assignee" at bounding box center [773, 508] width 320 height 13
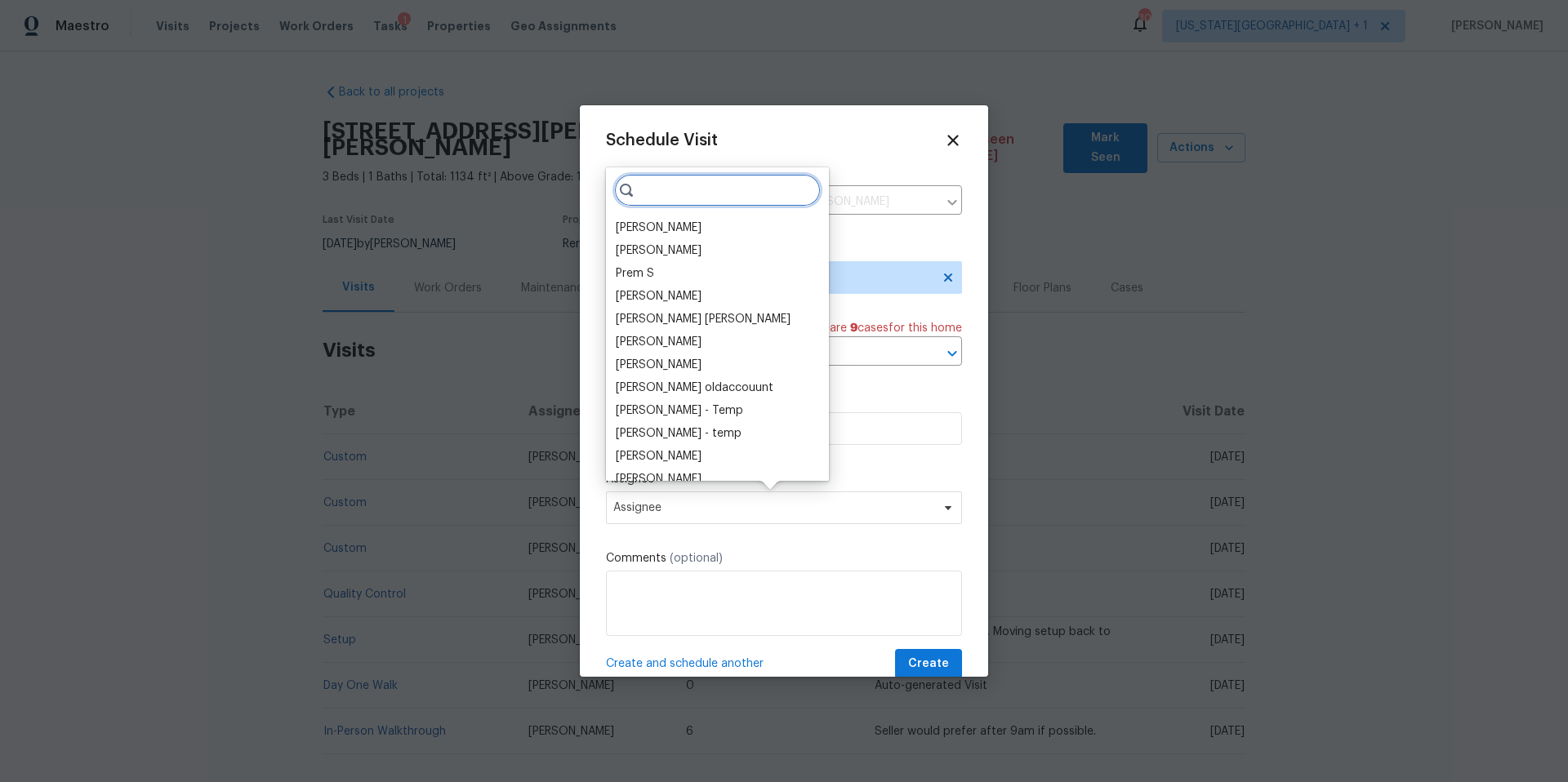
click at [661, 183] on input "search" at bounding box center [718, 191] width 207 height 33
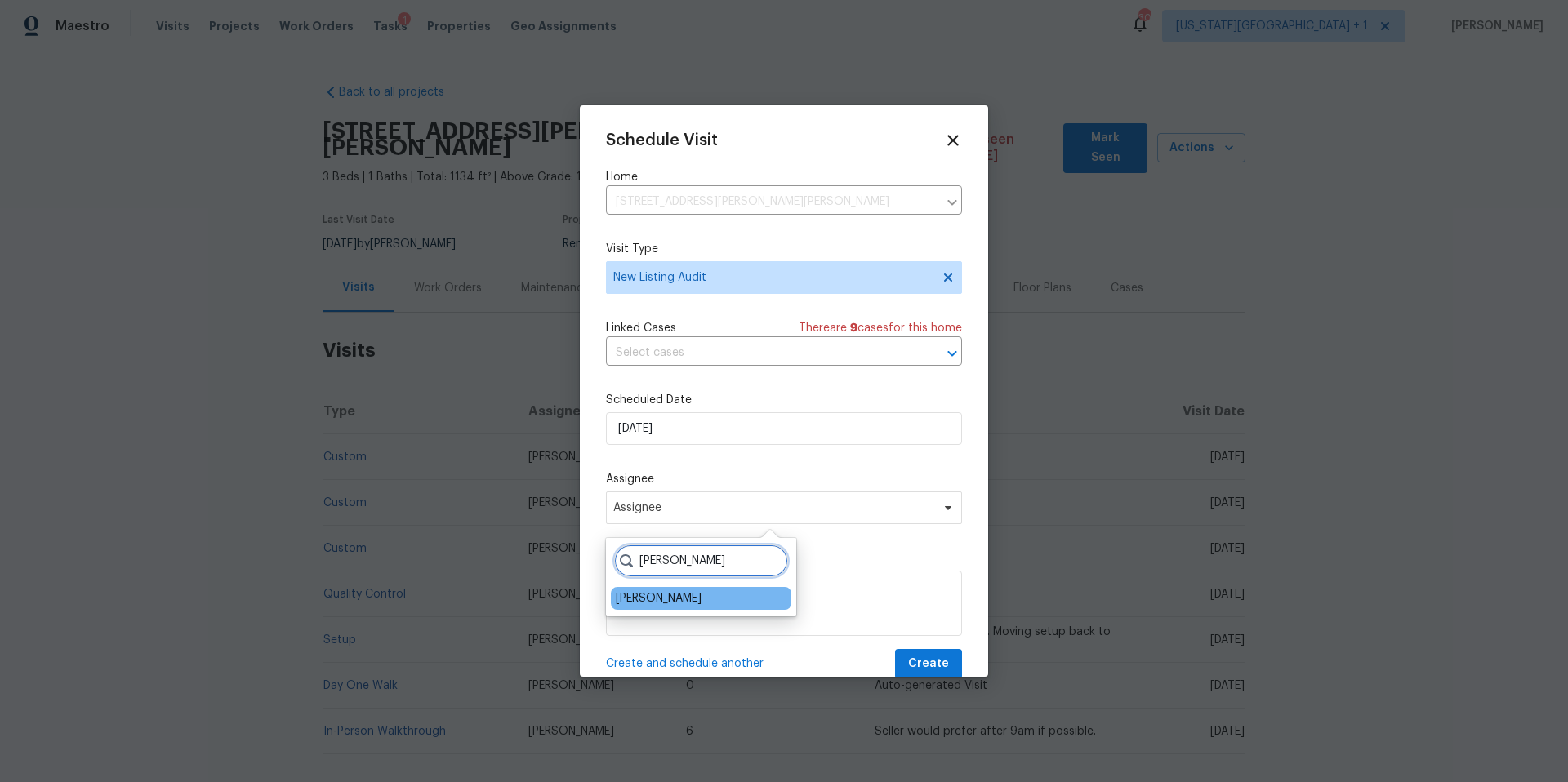
type input "luis"
click at [648, 600] on div "[PERSON_NAME]" at bounding box center [659, 599] width 85 height 16
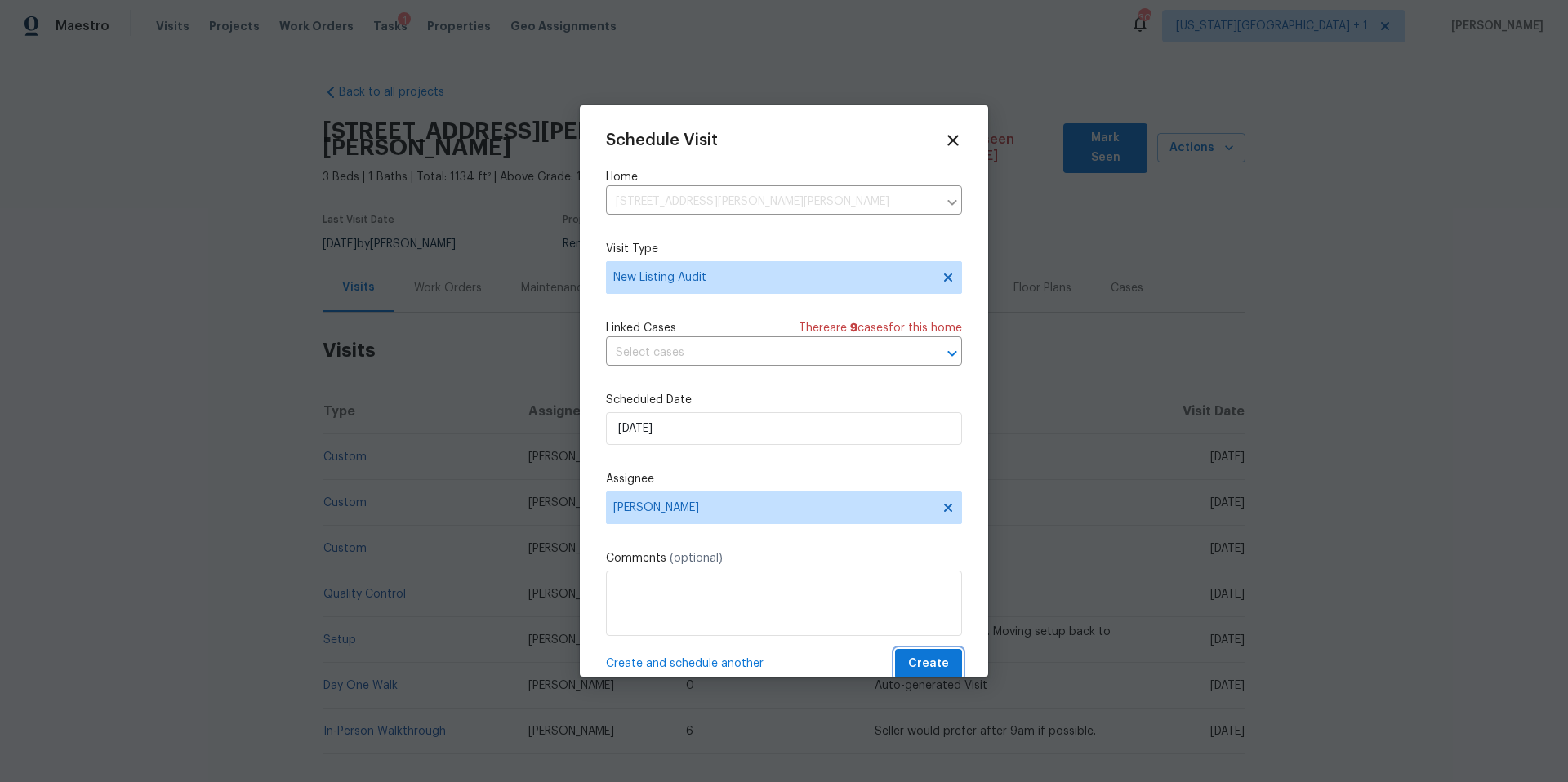
click at [915, 660] on span "Create" at bounding box center [928, 664] width 41 height 20
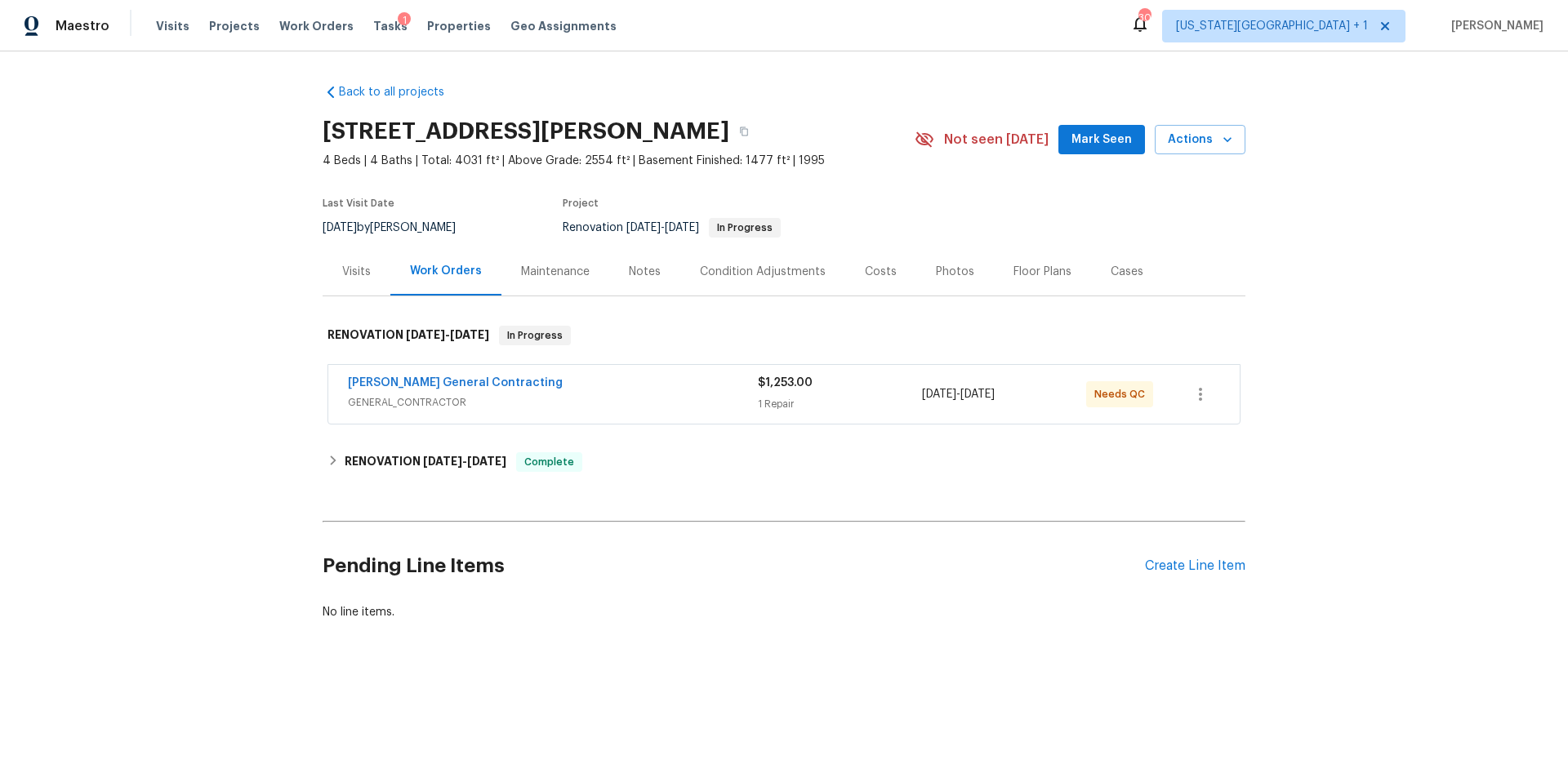
click at [347, 274] on div "Visits" at bounding box center [356, 272] width 28 height 16
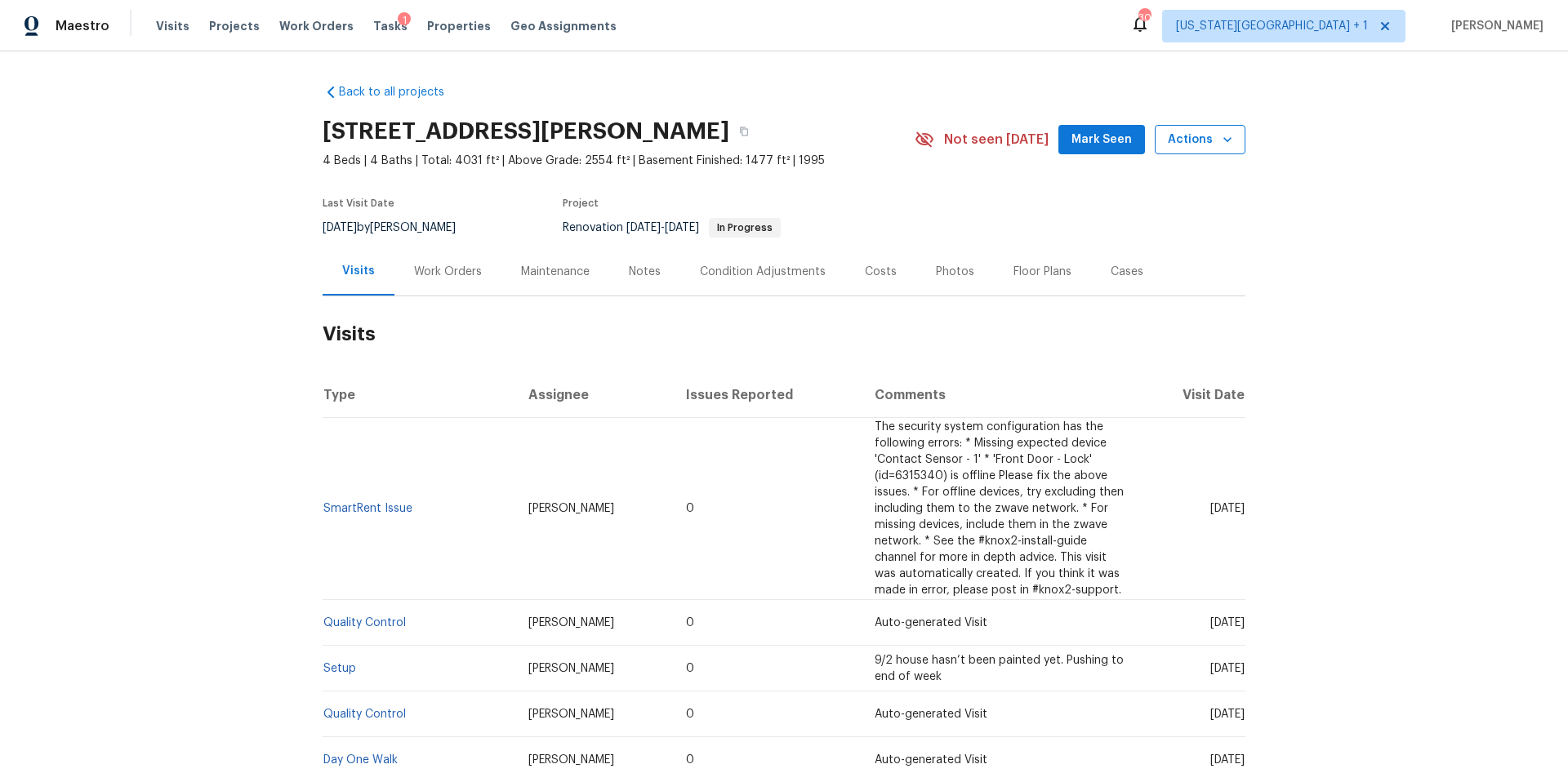
click at [1208, 150] on button "Actions" at bounding box center [1200, 140] width 91 height 30
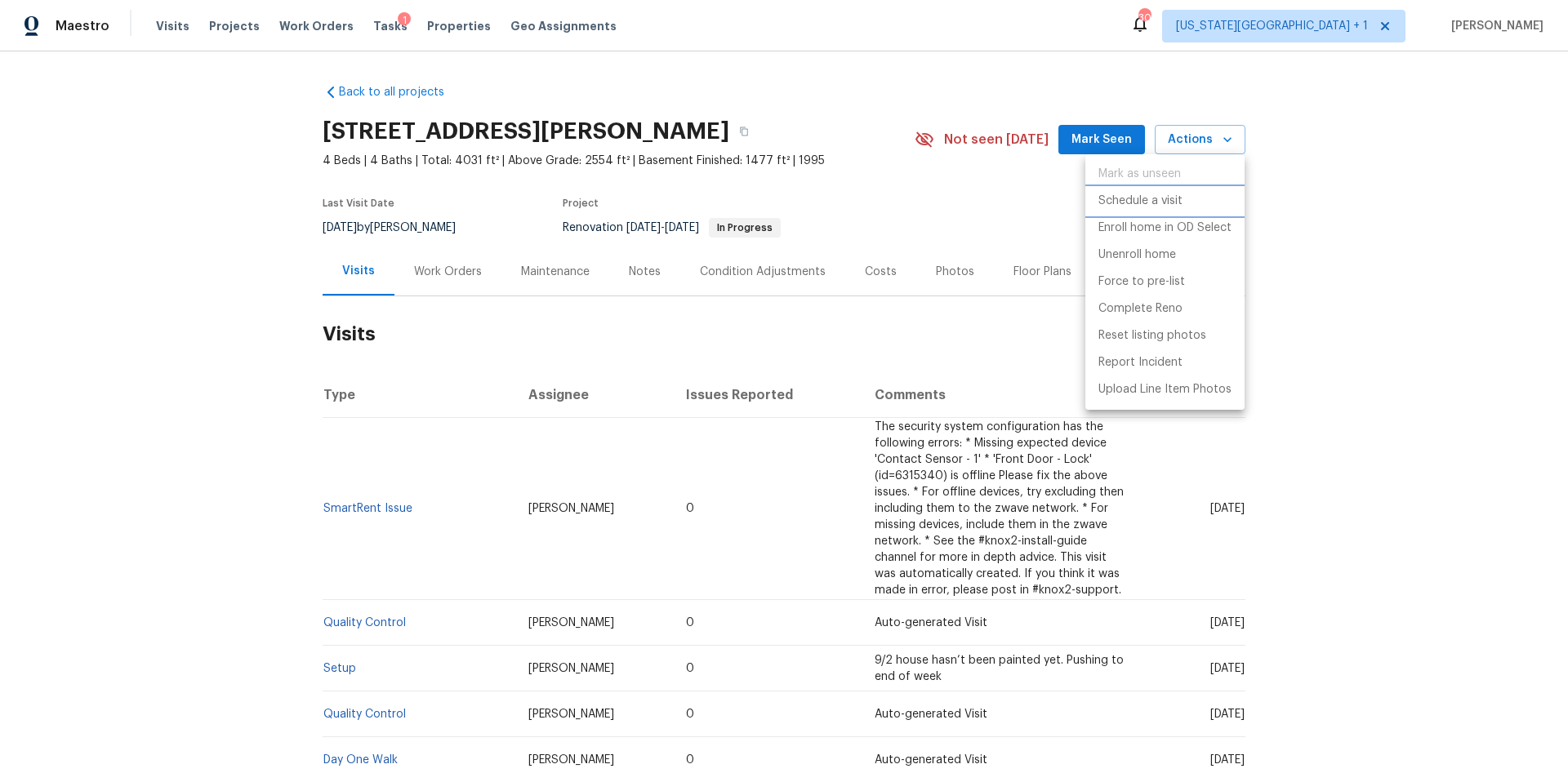
click at [1142, 202] on p "Schedule a visit" at bounding box center [1140, 200] width 84 height 17
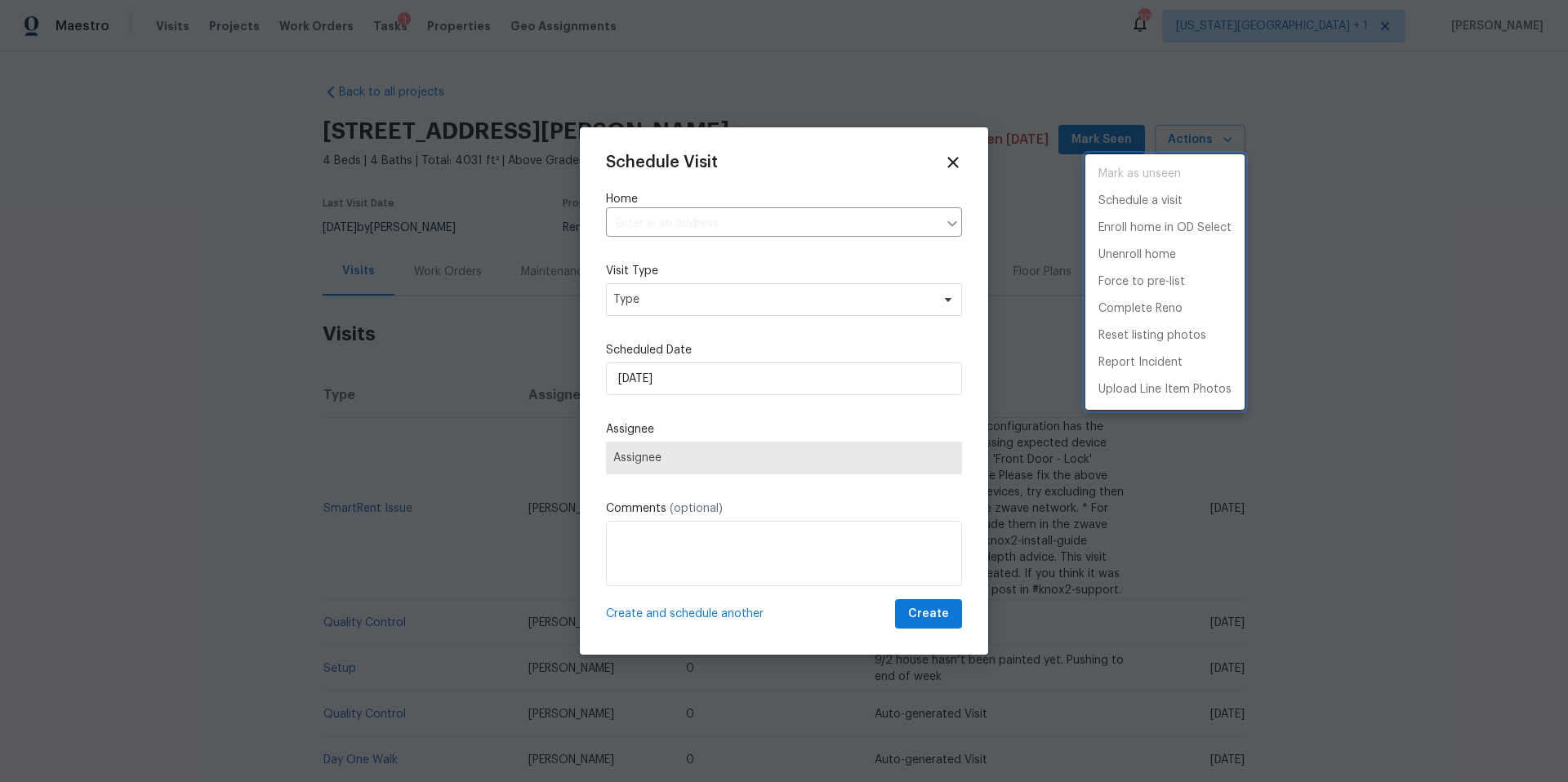
type input "[STREET_ADDRESS][PERSON_NAME]"
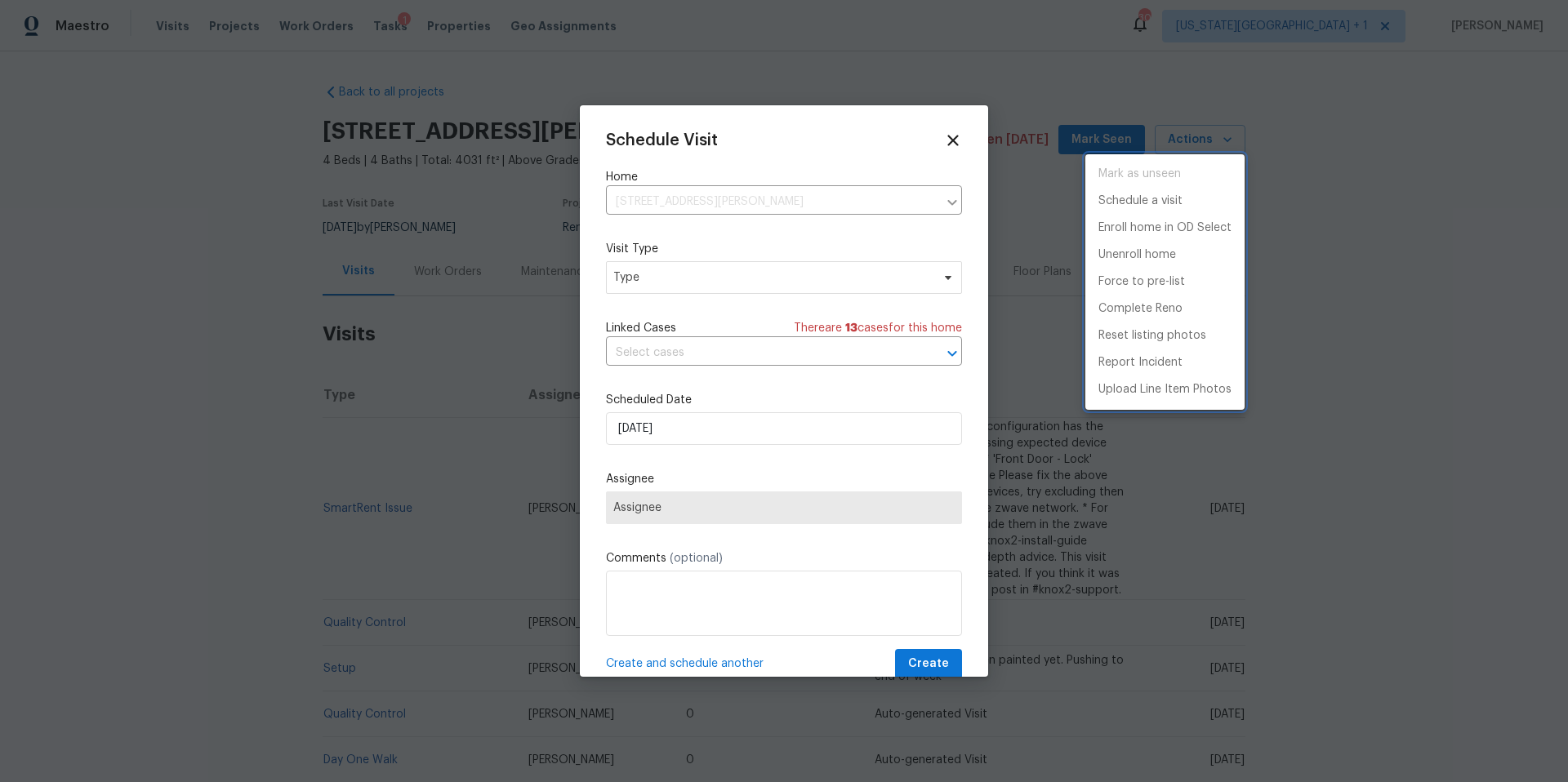
click at [737, 272] on div at bounding box center [784, 391] width 1568 height 782
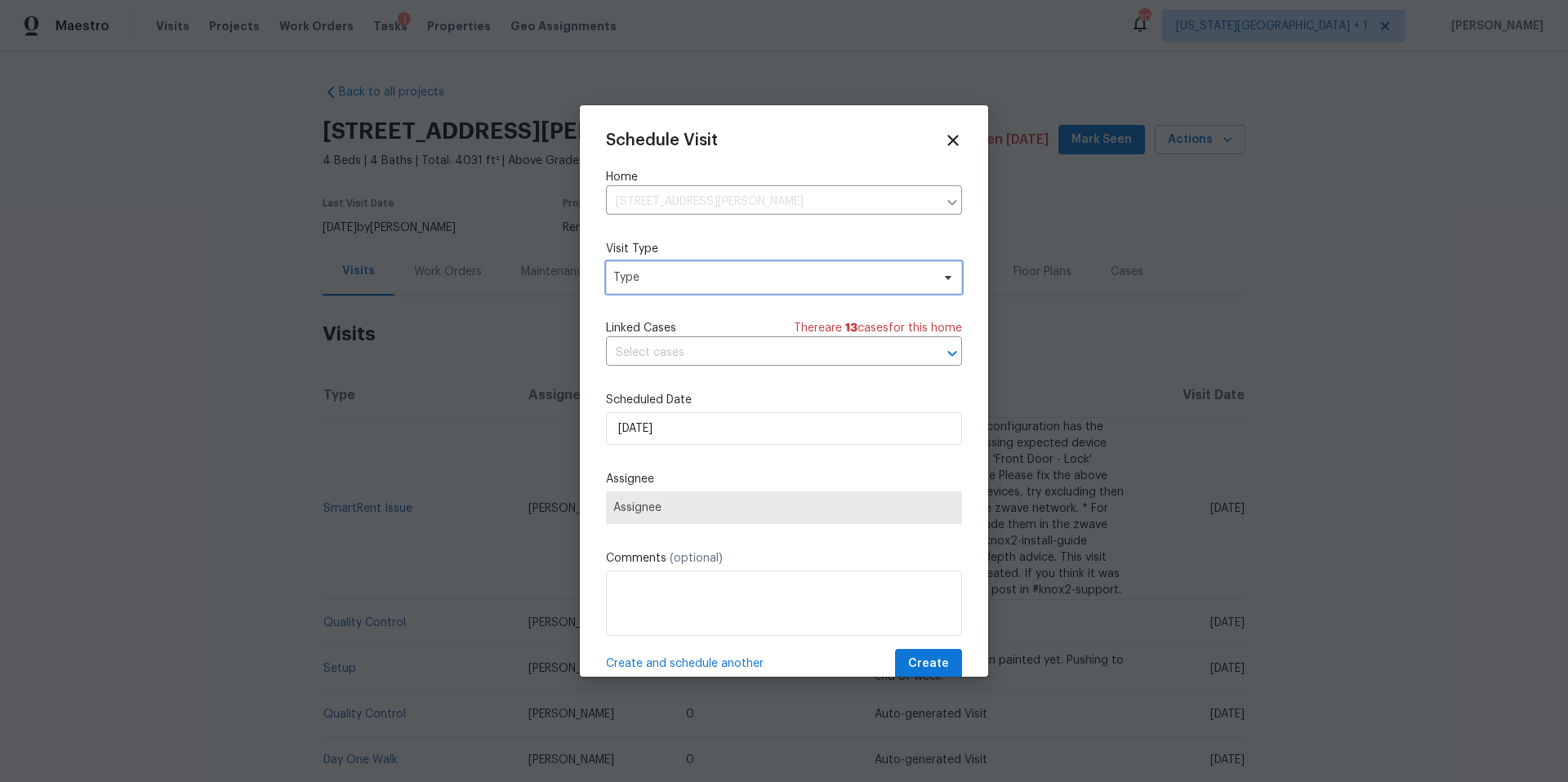
click at [729, 278] on span "Type" at bounding box center [772, 278] width 318 height 16
type input "new"
click at [690, 352] on div "New Listing Audit" at bounding box center [662, 355] width 93 height 16
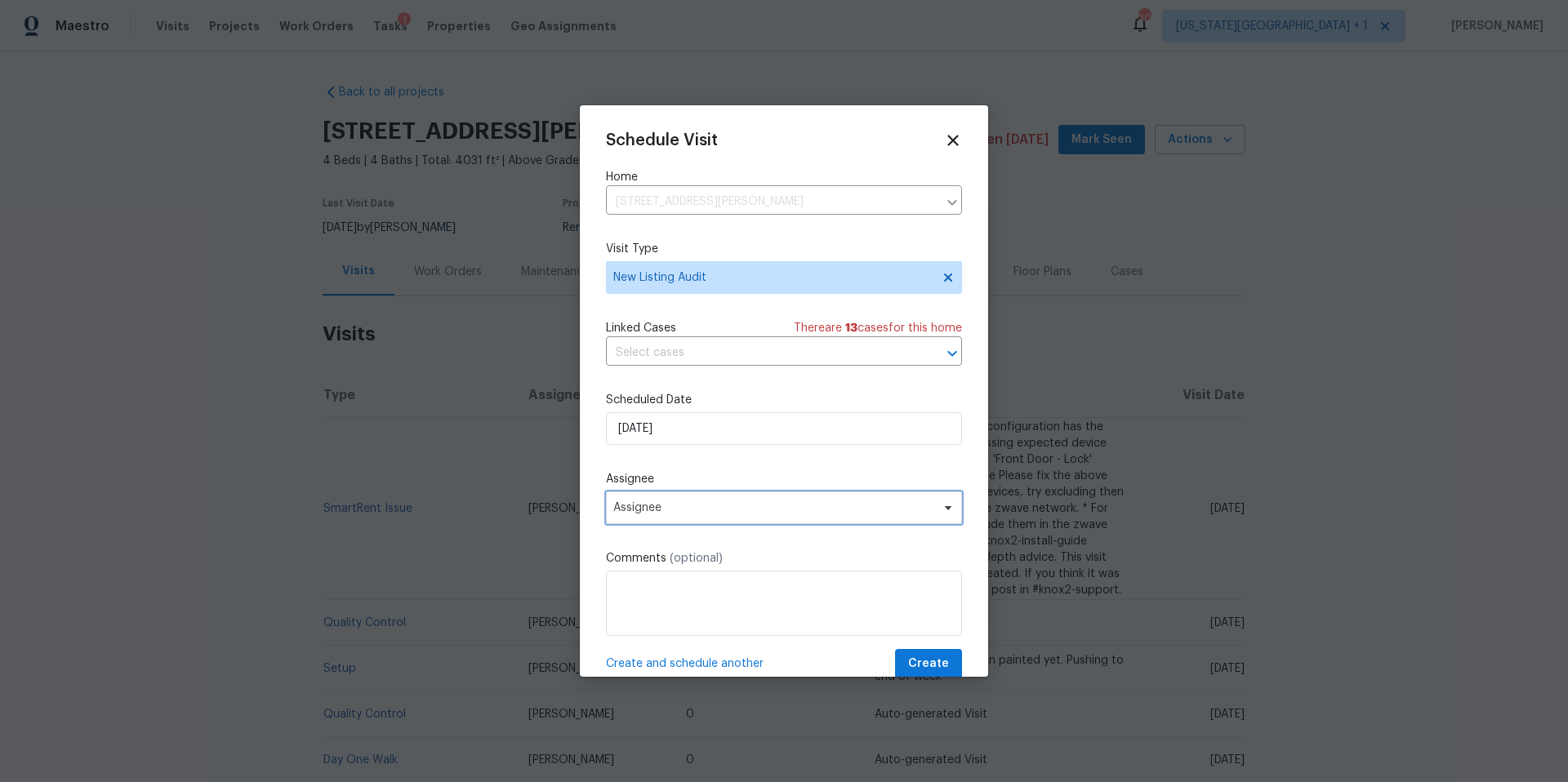
click at [671, 511] on span "Assignee" at bounding box center [773, 508] width 320 height 13
type input "lui"
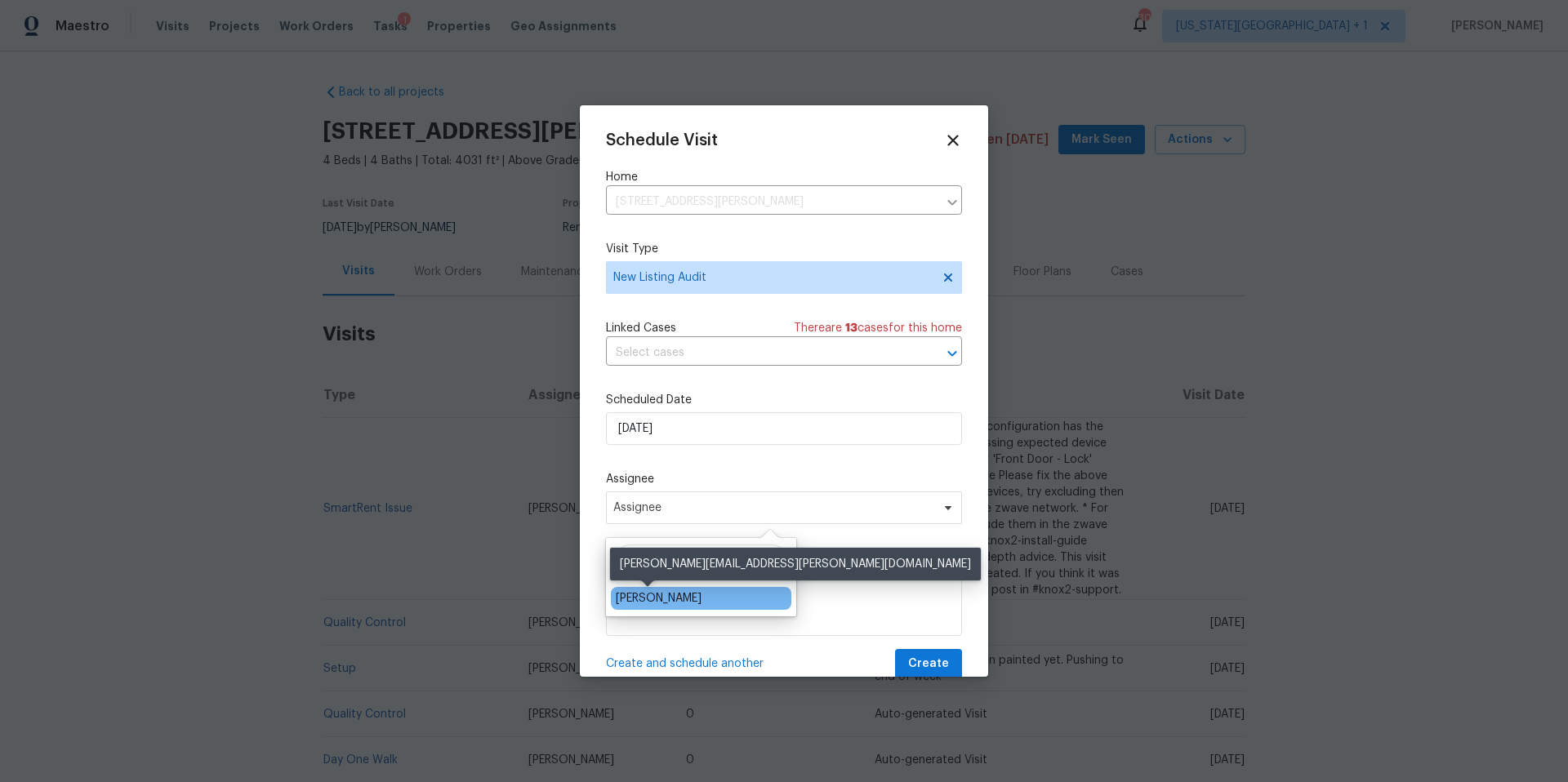
click at [652, 591] on div "[PERSON_NAME]" at bounding box center [659, 599] width 85 height 16
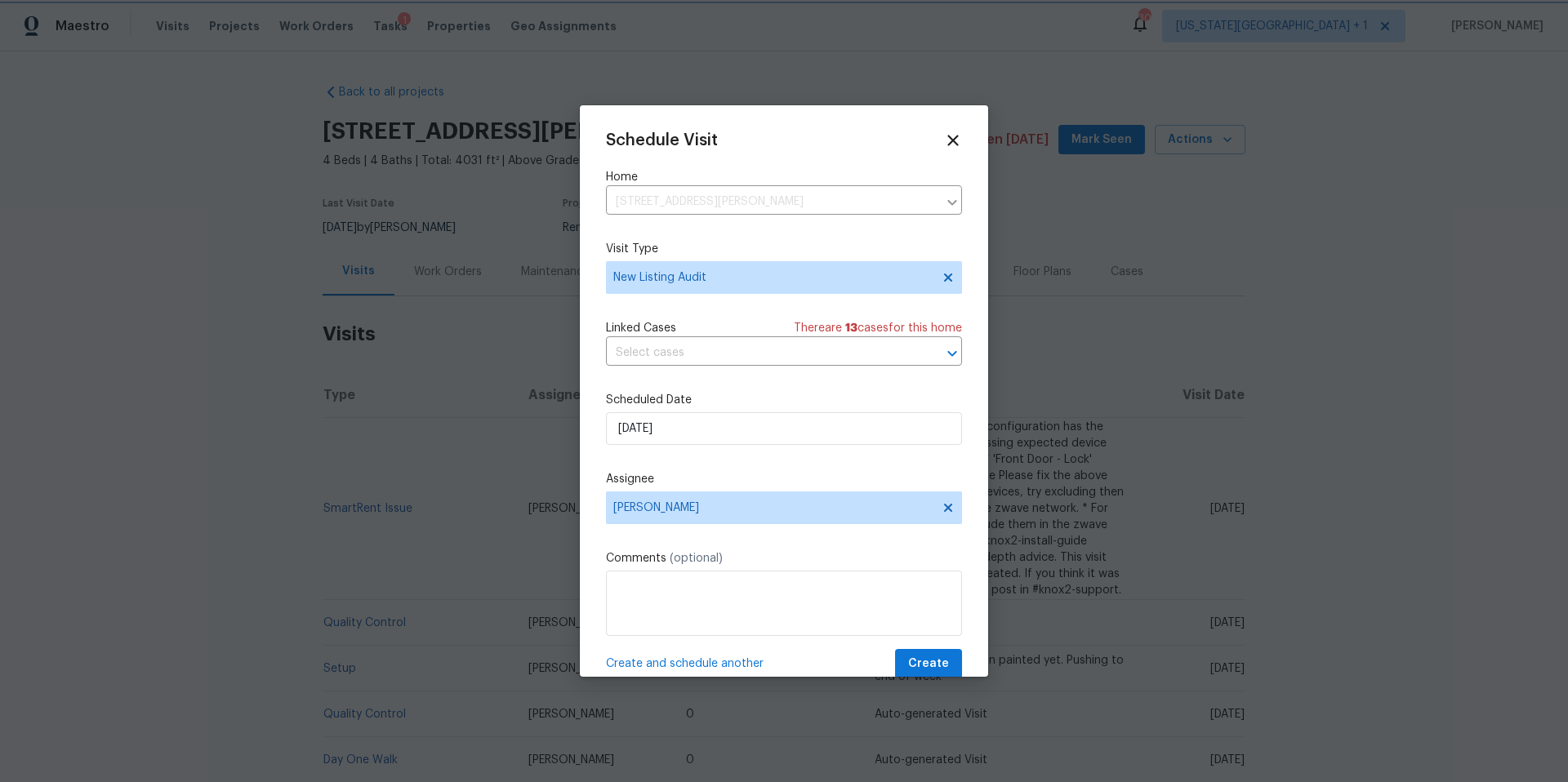
click at [940, 679] on div at bounding box center [784, 391] width 1568 height 782
click at [934, 673] on span "Create" at bounding box center [928, 664] width 41 height 20
